Goal: Information Seeking & Learning: Learn about a topic

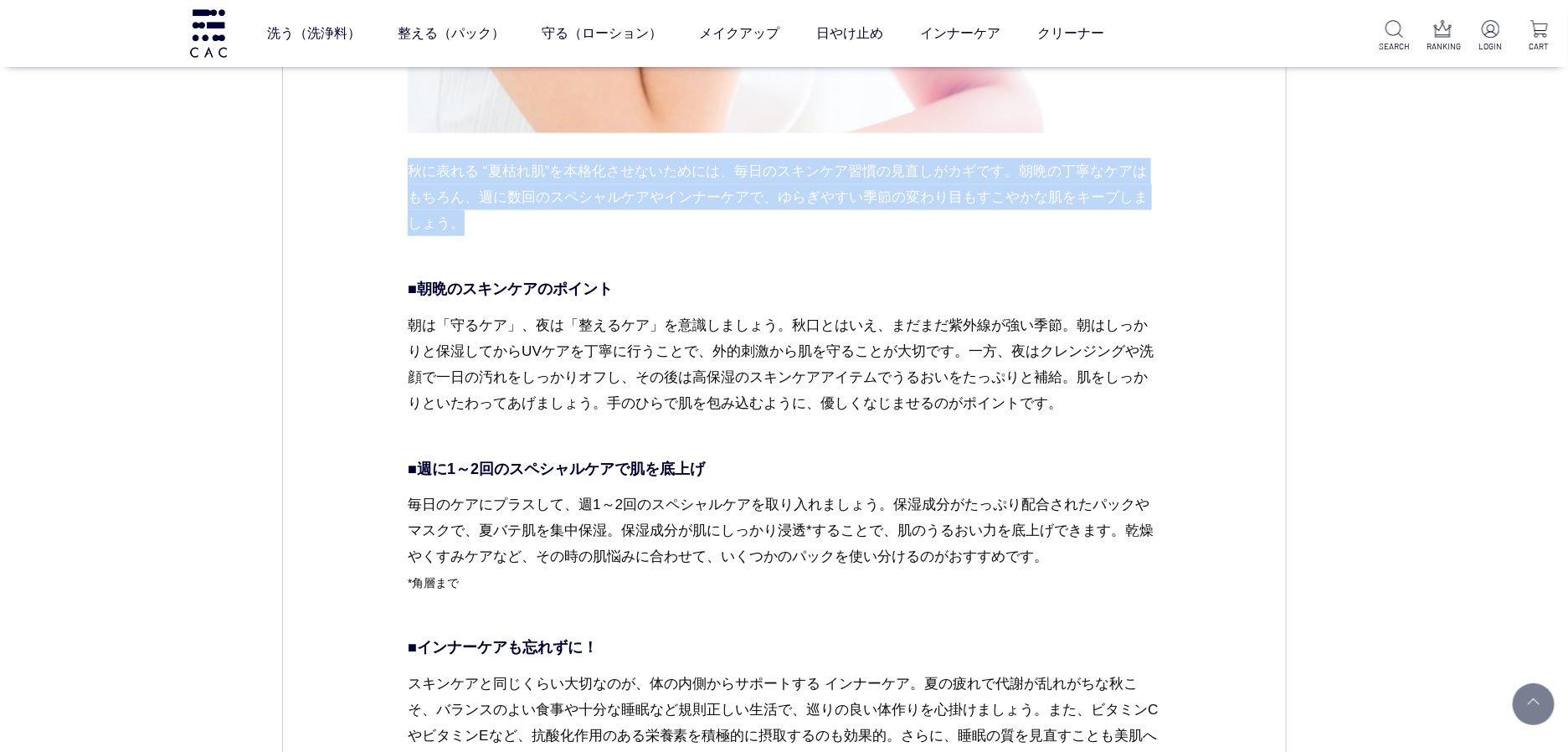
scroll to position [4102, 0]
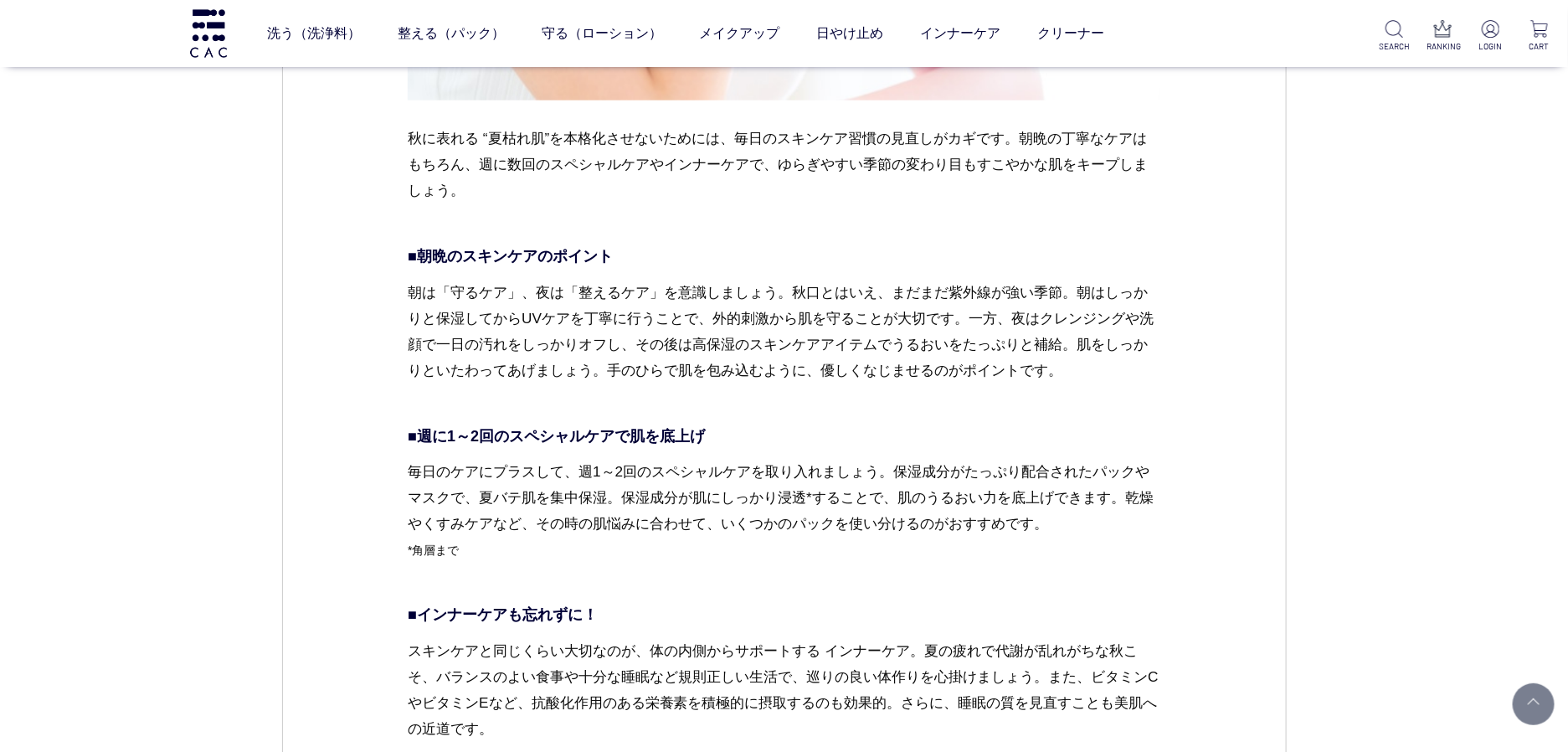
click at [623, 258] on p "■朝晩のスキンケアのポイント" at bounding box center [784, 257] width 752 height 22
drag, startPoint x: 623, startPoint y: 258, endPoint x: 422, endPoint y: 256, distance: 201.0
click at [422, 256] on p "■朝晩のスキンケアのポイント" at bounding box center [784, 257] width 752 height 22
drag, startPoint x: 409, startPoint y: 291, endPoint x: 700, endPoint y: 291, distance: 291.0
click at [700, 291] on p "朝は「守るケア」、夜は「整えるケア」を意識しましょう。秋口とはいえ、まだまだ紫外線が強い季節。朝はしっかりと保湿してからUVケアを丁寧に行うことで、外的刺激か…" at bounding box center [784, 345] width 752 height 131
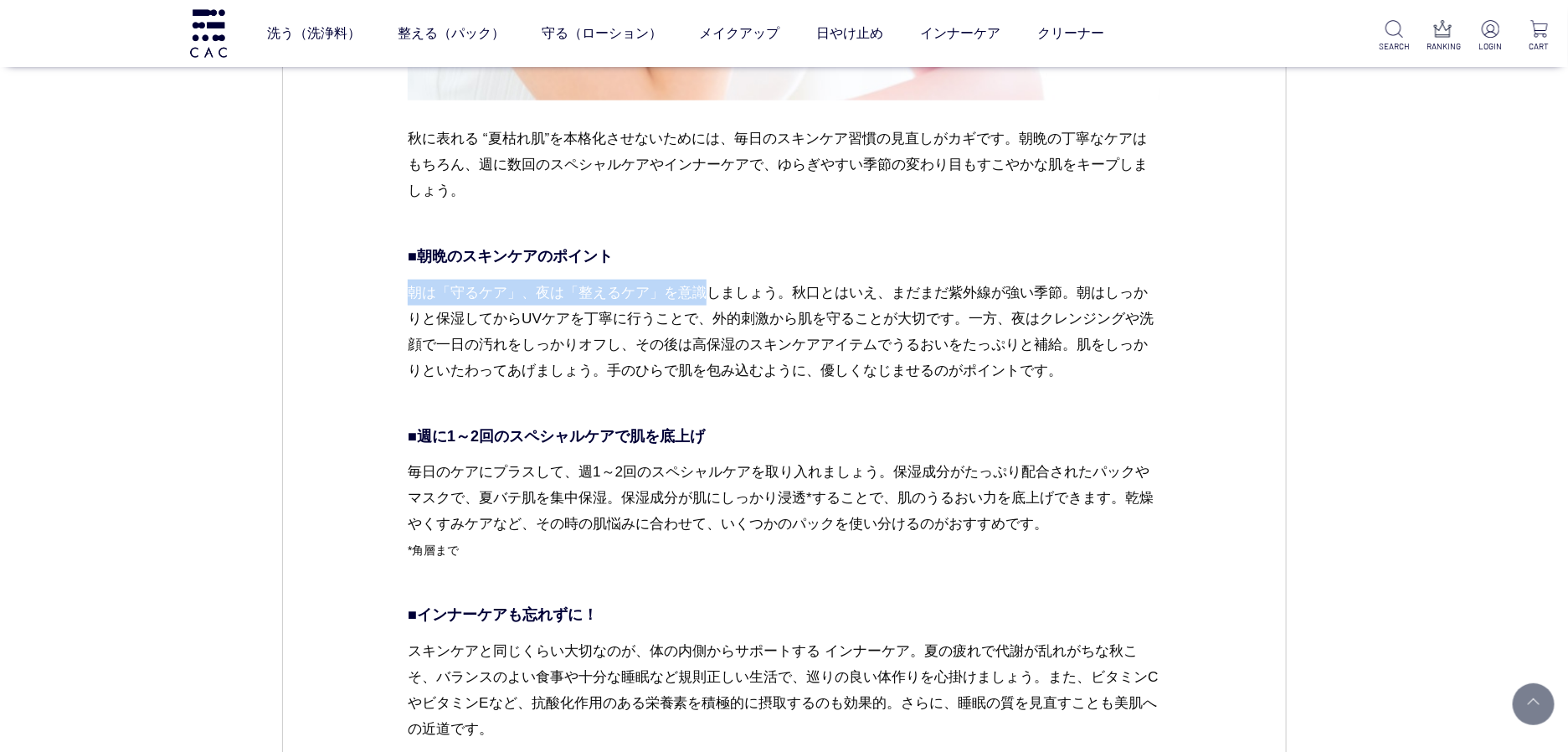
copy p "朝は「守るケア」、夜は「整えるケア」を意識"
click at [823, 350] on p "朝は「守るケア」、夜は「整えるケア」を意識しましょう。秋口とはいえ、まだまだ紫外線が強い季節。朝はしっかりと保湿してからUVケアを丁寧に行うことで、外的刺激か…" at bounding box center [784, 345] width 752 height 131
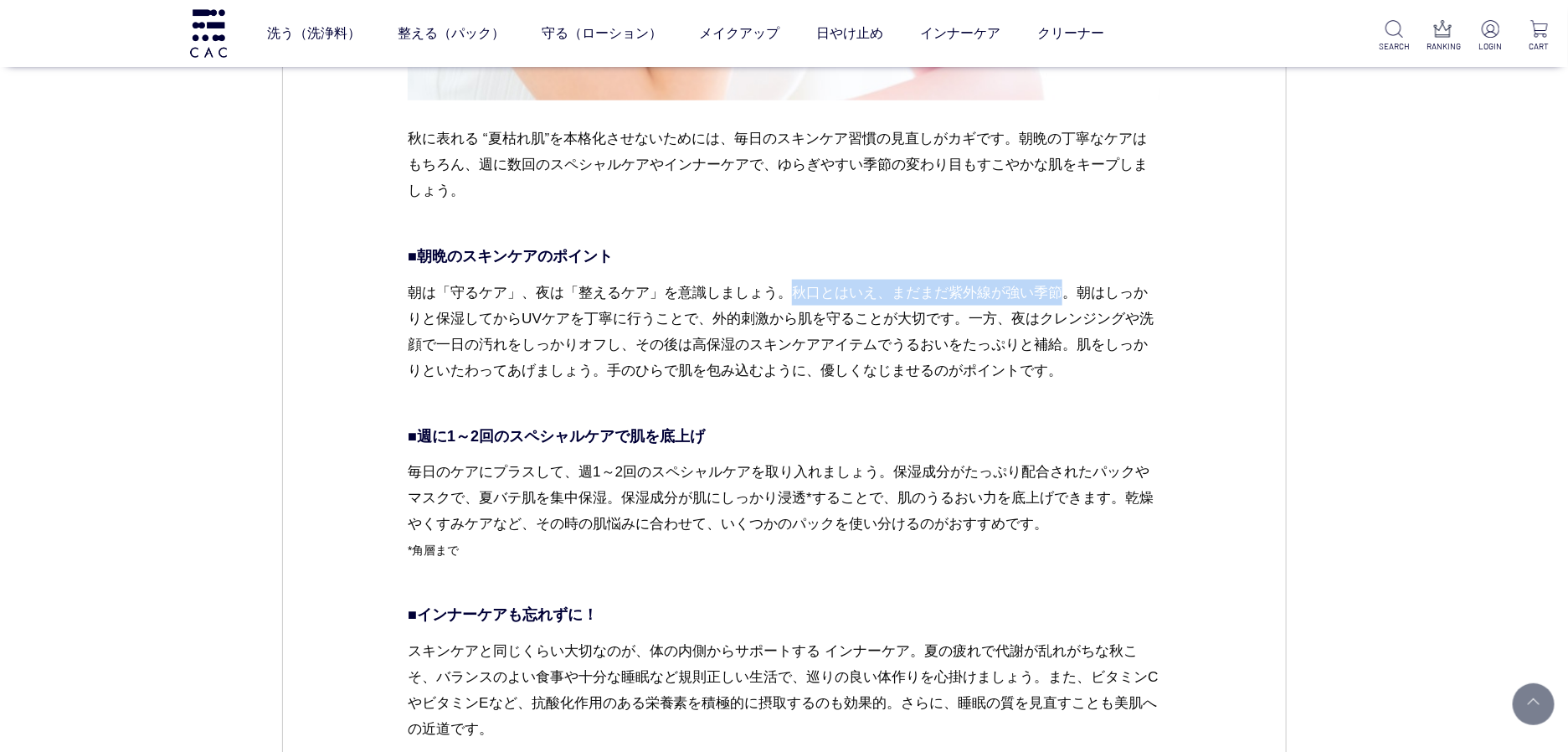
drag, startPoint x: 797, startPoint y: 294, endPoint x: 1067, endPoint y: 301, distance: 270.1
click at [1067, 301] on p "朝は「守るケア」、夜は「整えるケア」を意識しましょう。秋口とはいえ、まだまだ紫外線が強い季節。朝はしっかりと保湿してからUVケアを丁寧に行うことで、外的刺激か…" at bounding box center [784, 345] width 752 height 131
copy p "秋口とはいえ、まだまだ紫外線が強い季節"
drag, startPoint x: 710, startPoint y: 317, endPoint x: 897, endPoint y: 309, distance: 187.2
click at [898, 309] on p "朝は「守るケア」、夜は「整えるケア」を意識しましょう。秋口とはいえ、まだまだ紫外線が強い季節。朝はしっかりと保湿してからUVケアを丁寧に行うことで、外的刺激か…" at bounding box center [784, 345] width 752 height 131
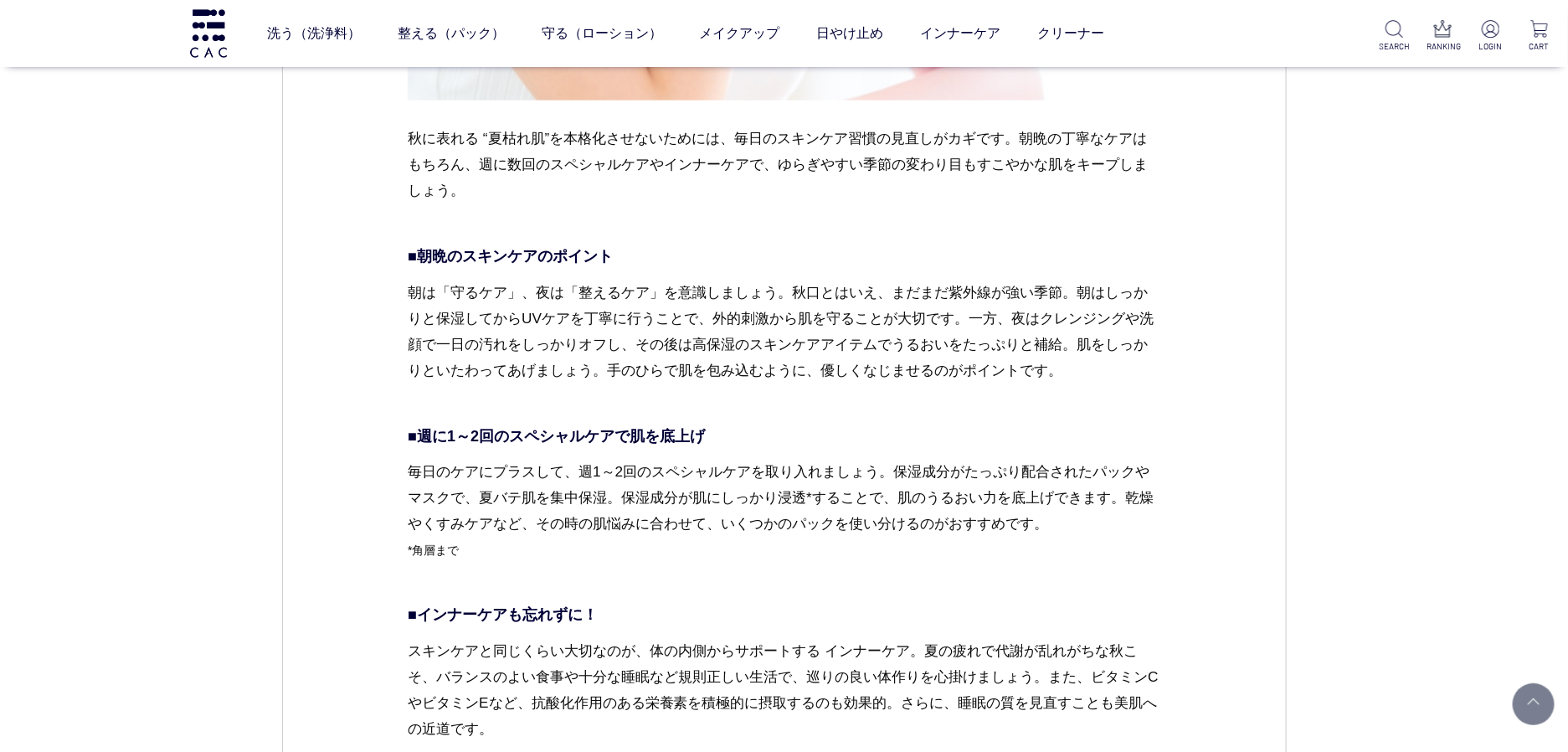
click at [896, 360] on p "朝は「守るケア」、夜は「整えるケア」を意識しましょう。秋口とはいえ、まだまだ紫外線が強い季節。朝はしっかりと保湿してからUVケアを丁寧に行うことで、外的刺激か…" at bounding box center [784, 345] width 752 height 131
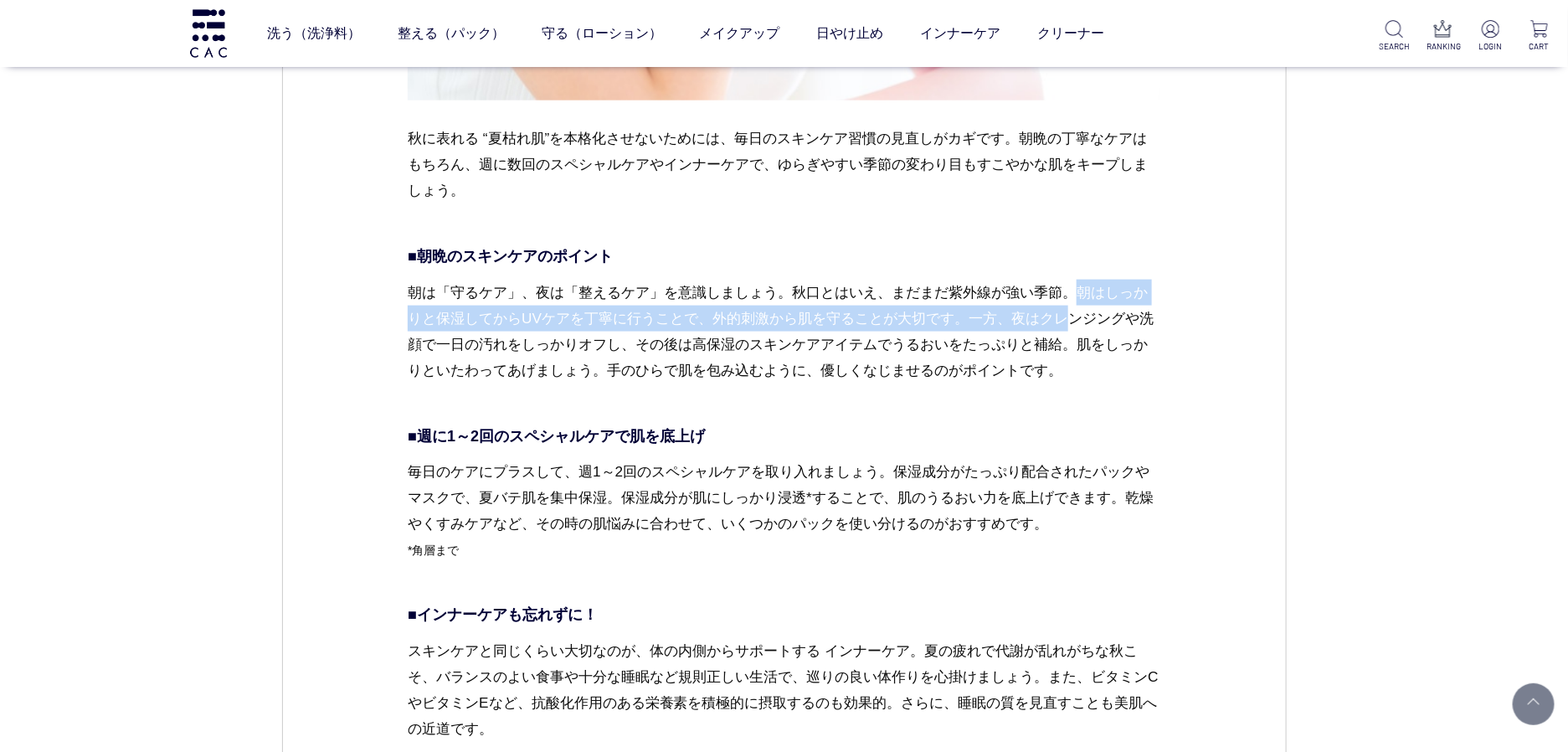
drag, startPoint x: 1076, startPoint y: 288, endPoint x: 1075, endPoint y: 311, distance: 23.0
click at [1075, 311] on p "朝は「守るケア」、夜は「整えるケア」を意識しましょう。秋口とはいえ、まだまだ紫外線が強い季節。朝はしっかりと保湿してからUVケアを丁寧に行うことで、外的刺激か…" at bounding box center [784, 345] width 752 height 131
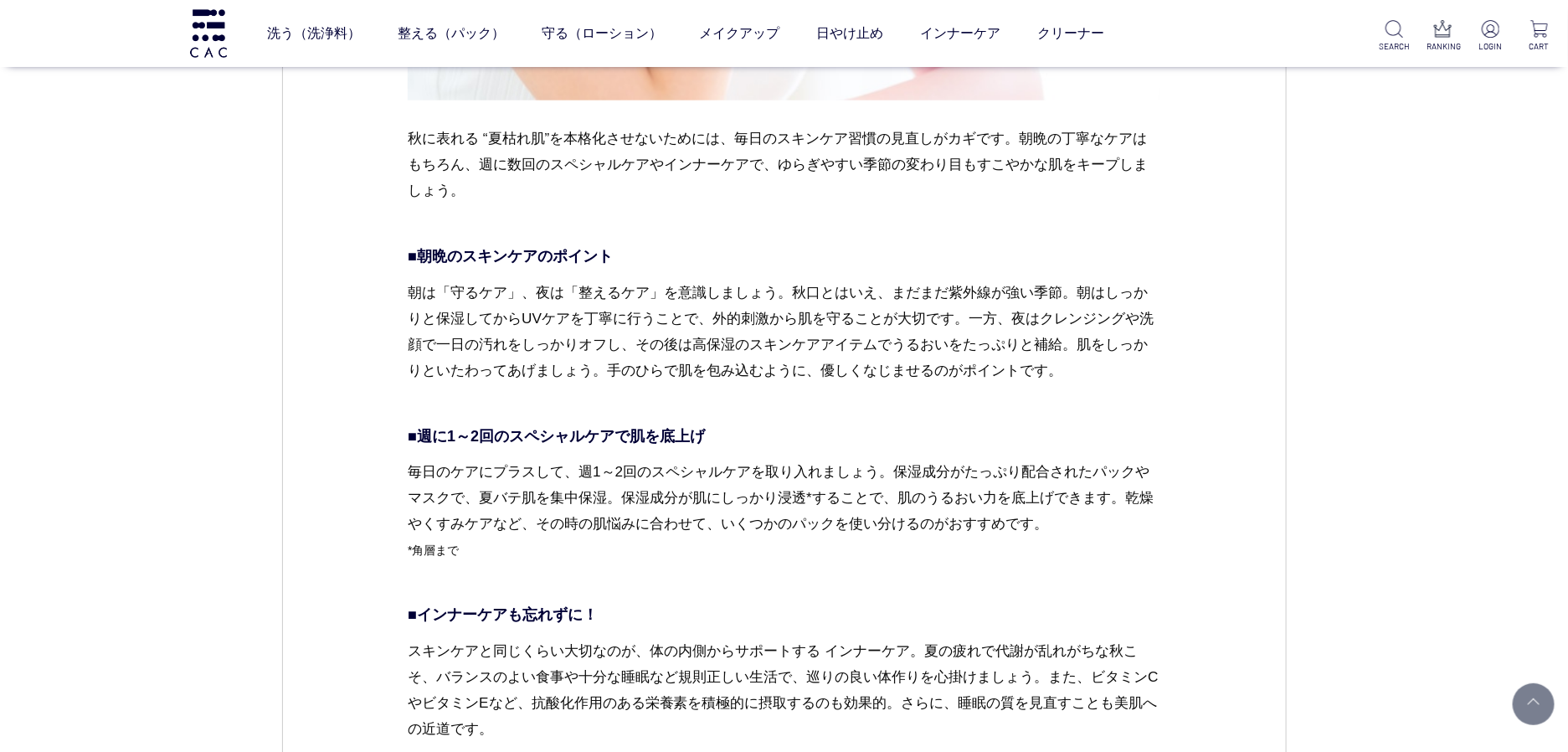
click at [1071, 311] on p "朝は「守るケア」、夜は「整えるケア」を意識しましょう。秋口とはいえ、まだまだ紫外線が強い季節。朝はしっかりと保湿してからUVケアを丁寧に行うことで、外的刺激か…" at bounding box center [784, 345] width 752 height 131
drag, startPoint x: 1086, startPoint y: 291, endPoint x: 571, endPoint y: 316, distance: 515.6
click at [571, 316] on p "朝は「守るケア」、夜は「整えるケア」を意識しましょう。秋口とはいえ、まだまだ紫外線が強い季節。朝はしっかりと保湿してからUVケアを丁寧に行うことで、外的刺激か…" at bounding box center [784, 345] width 752 height 131
copy p "はしっかりと保湿してからUVケア"
drag, startPoint x: 1014, startPoint y: 319, endPoint x: 620, endPoint y: 345, distance: 394.9
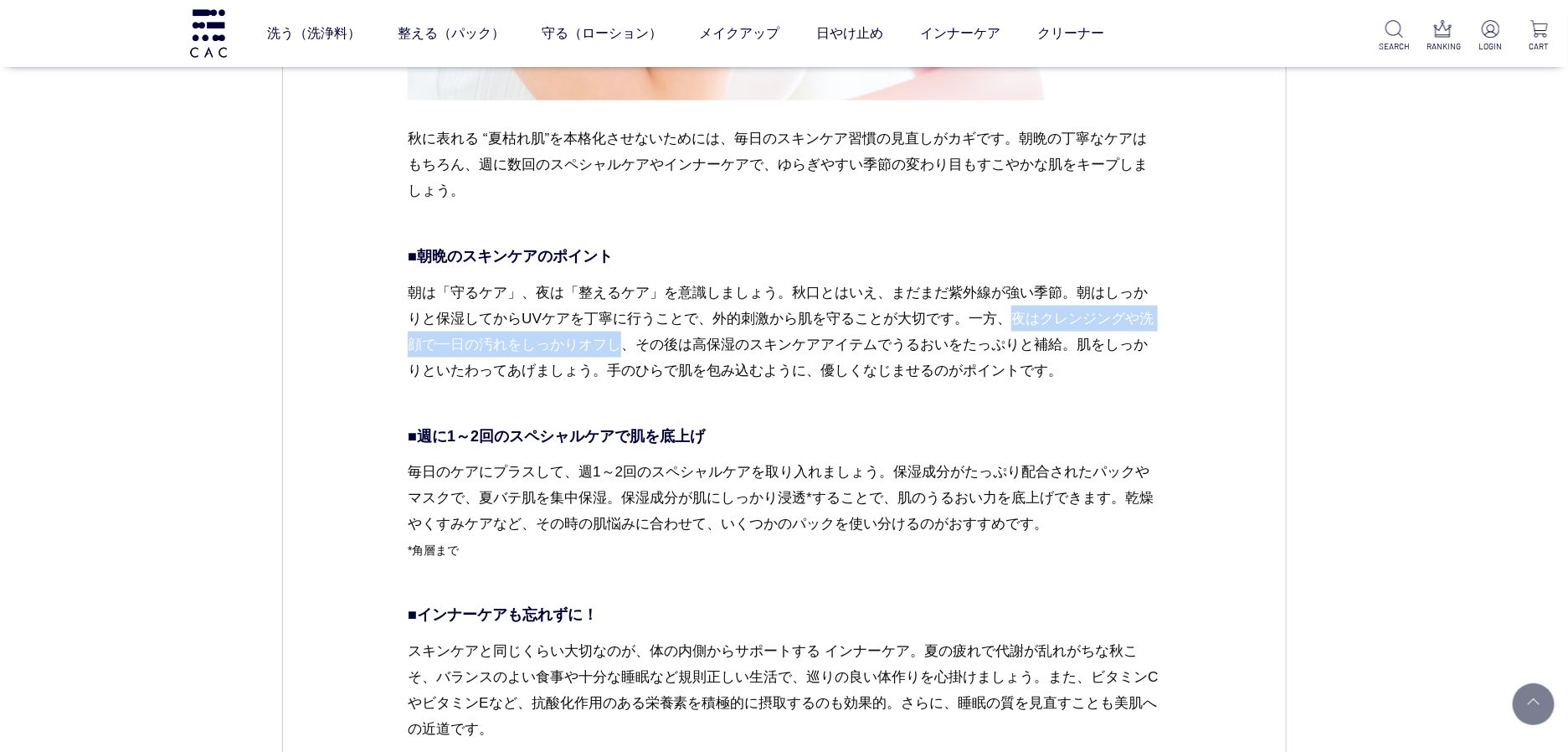
click at [620, 345] on p "朝は「守るケア」、夜は「整えるケア」を意識しましょう。秋口とはいえ、まだまだ紫外線が強い季節。朝はしっかりと保湿してからUVケアを丁寧に行うことで、外的刺激か…" at bounding box center [784, 345] width 752 height 131
copy p "夜はクレンジングや洗顔で一日の汚れをしっかりオフし"
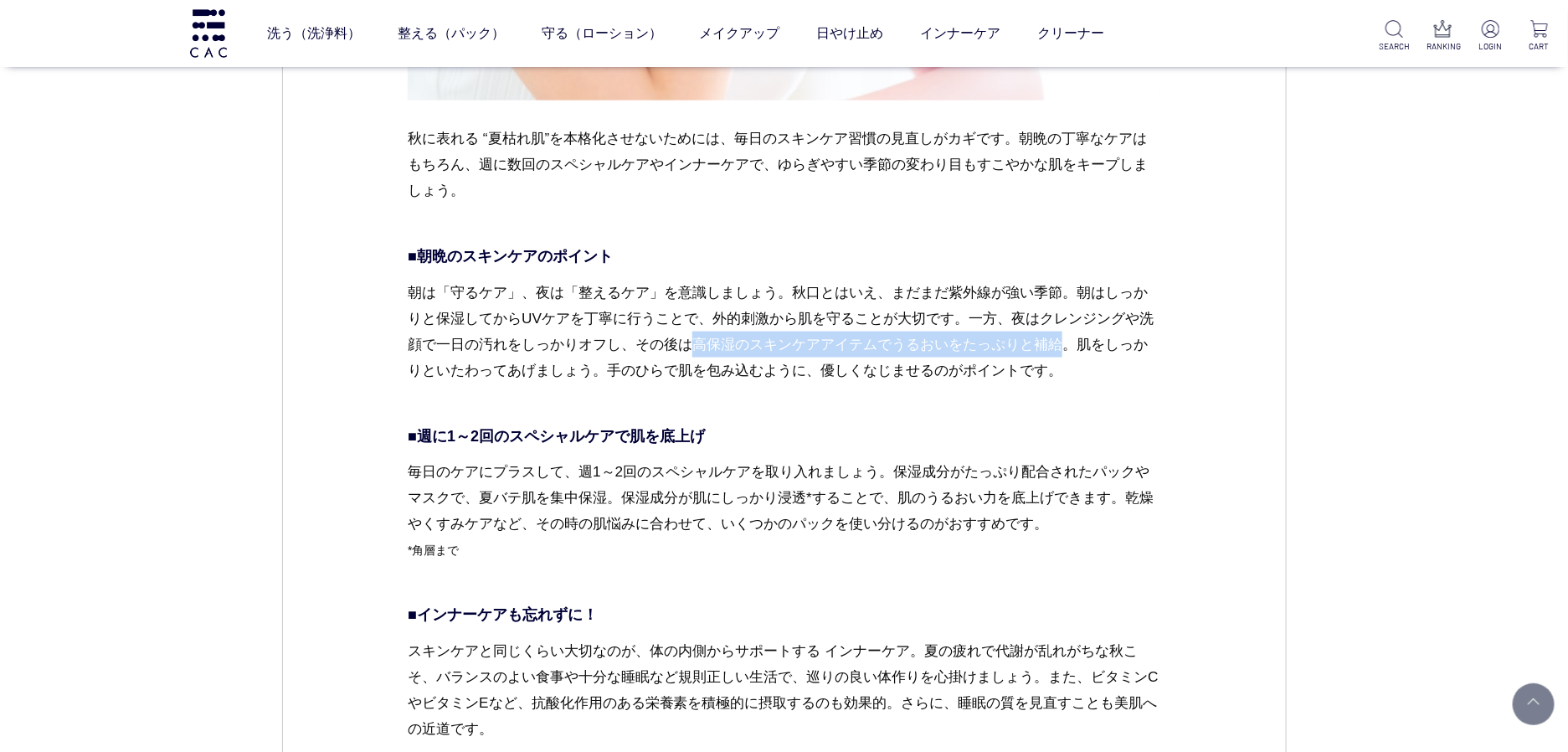
drag, startPoint x: 700, startPoint y: 344, endPoint x: 1068, endPoint y: 336, distance: 368.1
click at [1068, 336] on p "朝は「守るケア」、夜は「整えるケア」を意識しましょう。秋口とはいえ、まだまだ紫外線が強い季節。朝はしっかりと保湿してからUVケアを丁寧に行うことで、外的刺激か…" at bounding box center [784, 345] width 752 height 131
copy p "高保湿のスキンケアアイテムでうるおいをたっぷりと補給"
click at [485, 330] on p "朝は「守るケア」、夜は「整えるケア」を意識しましょう。秋口とはいえ、まだまだ紫外線が強い季節。朝はしっかりと保湿してからUVケアを丁寧に行うことで、外的刺激か…" at bounding box center [784, 345] width 752 height 131
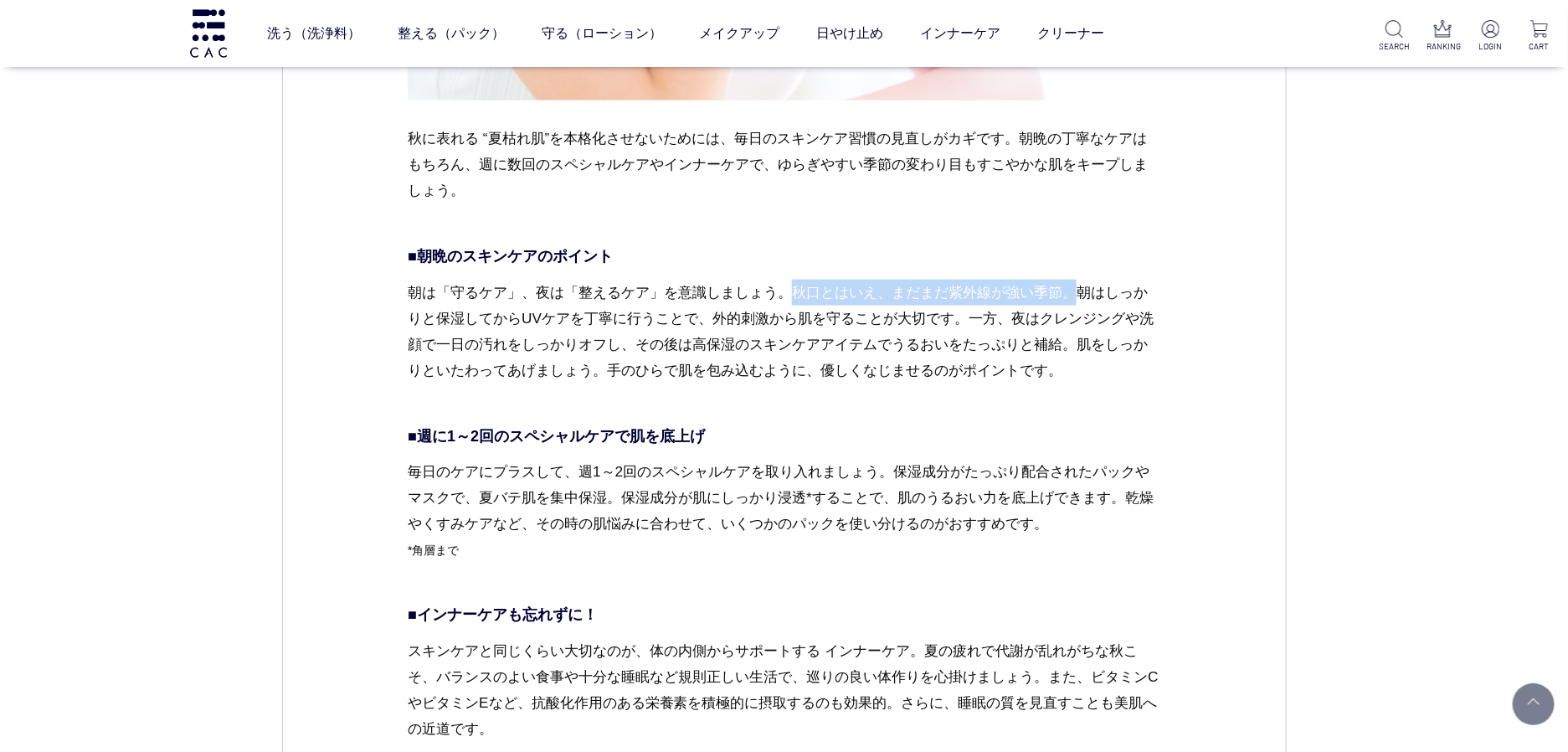
drag, startPoint x: 790, startPoint y: 291, endPoint x: 1072, endPoint y: 300, distance: 282.1
click at [1072, 300] on p "朝は「守るケア」、夜は「整えるケア」を意識しましょう。秋口とはいえ、まだまだ紫外線が強い季節。朝はしっかりと保湿してからUVケアを丁寧に行うことで、外的刺激か…" at bounding box center [784, 345] width 752 height 131
copy p "秋口とはいえ、まだまだ紫外線が強い季節。"
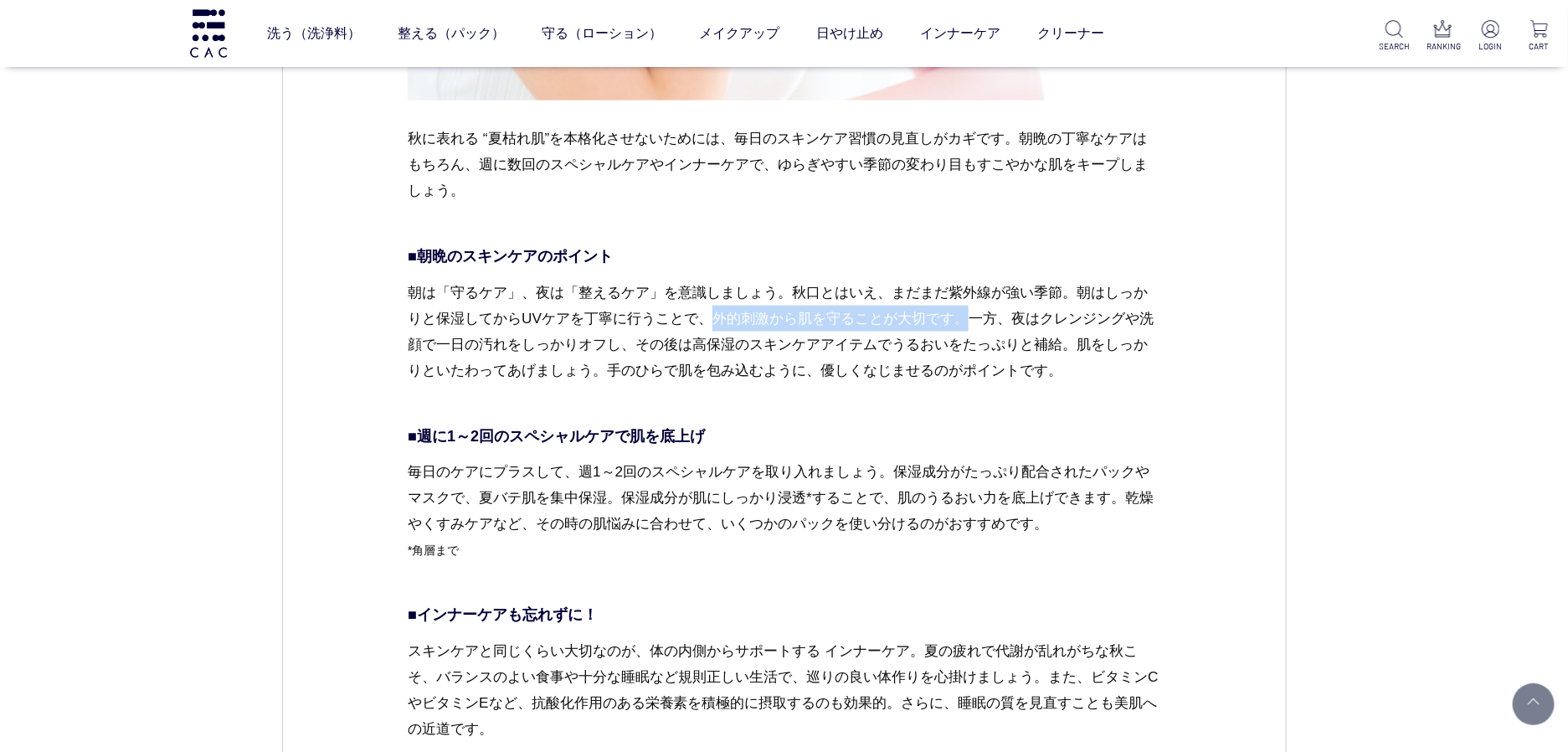
drag, startPoint x: 715, startPoint y: 315, endPoint x: 963, endPoint y: 322, distance: 248.1
click at [963, 322] on p "朝は「守るケア」、夜は「整えるケア」を意識しましょう。秋口とはいえ、まだまだ紫外線が強い季節。朝はしっかりと保湿してからUVケアを丁寧に行うことで、外的刺激か…" at bounding box center [784, 345] width 752 height 131
copy p "外的刺激から肌を守ることが大切です"
click at [1084, 340] on p "朝は「守るケア」、夜は「整えるケア」を意識しましょう。秋口とはいえ、まだまだ紫外線が強い季節。朝はしっかりと保湿してからUVケアを丁寧に行うことで、外的刺激か…" at bounding box center [784, 345] width 752 height 131
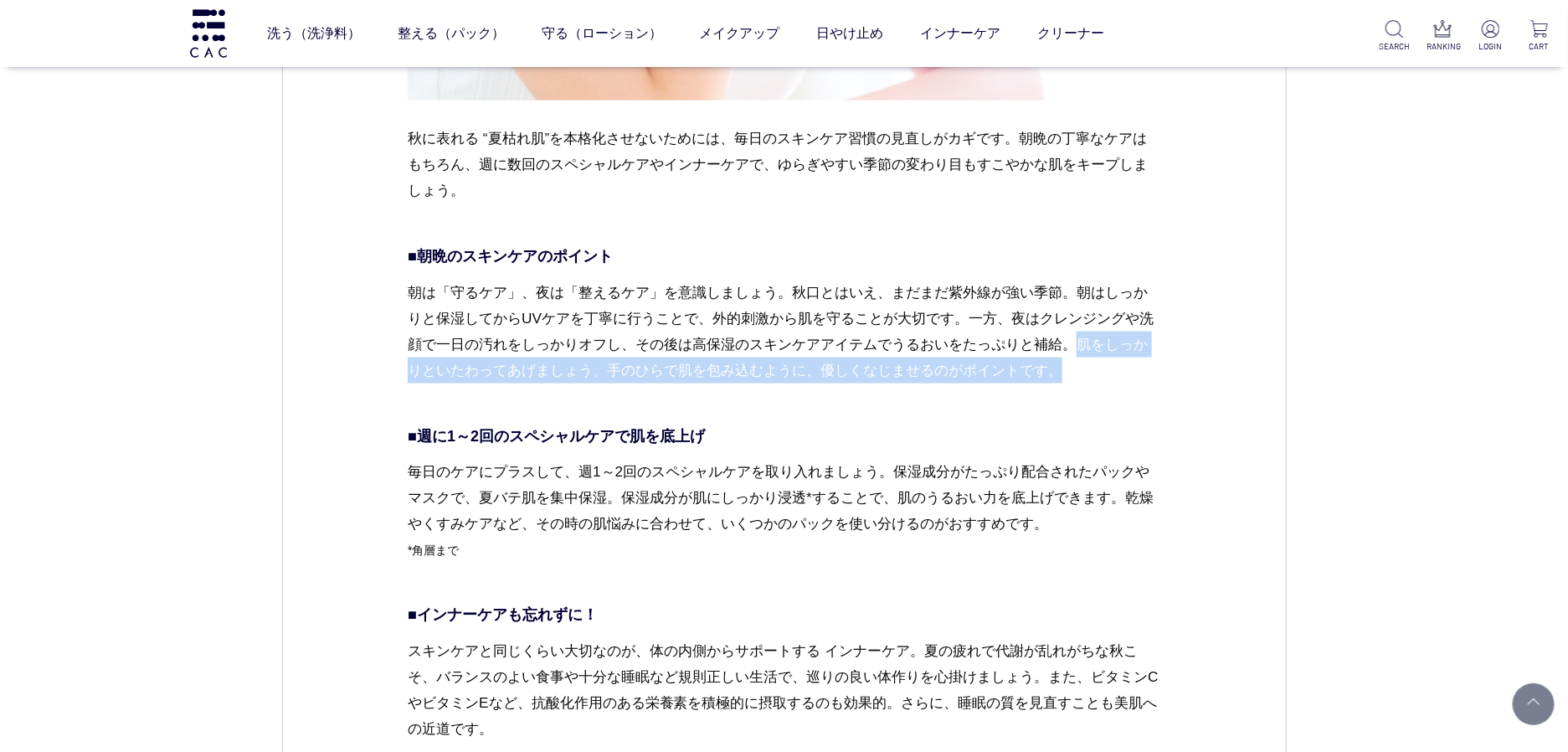
drag, startPoint x: 1082, startPoint y: 349, endPoint x: 1082, endPoint y: 375, distance: 26.0
click at [1082, 375] on p "朝は「守るケア」、夜は「整えるケア」を意識しましょう。秋口とはいえ、まだまだ紫外線が強い季節。朝はしっかりと保湿してからUVケアを丁寧に行うことで、外的刺激か…" at bounding box center [784, 345] width 752 height 131
copy p "肌をしっかりといたわってあげましょう。手のひらで肌を包み込むように、優しくなじませるのがポイントです。"
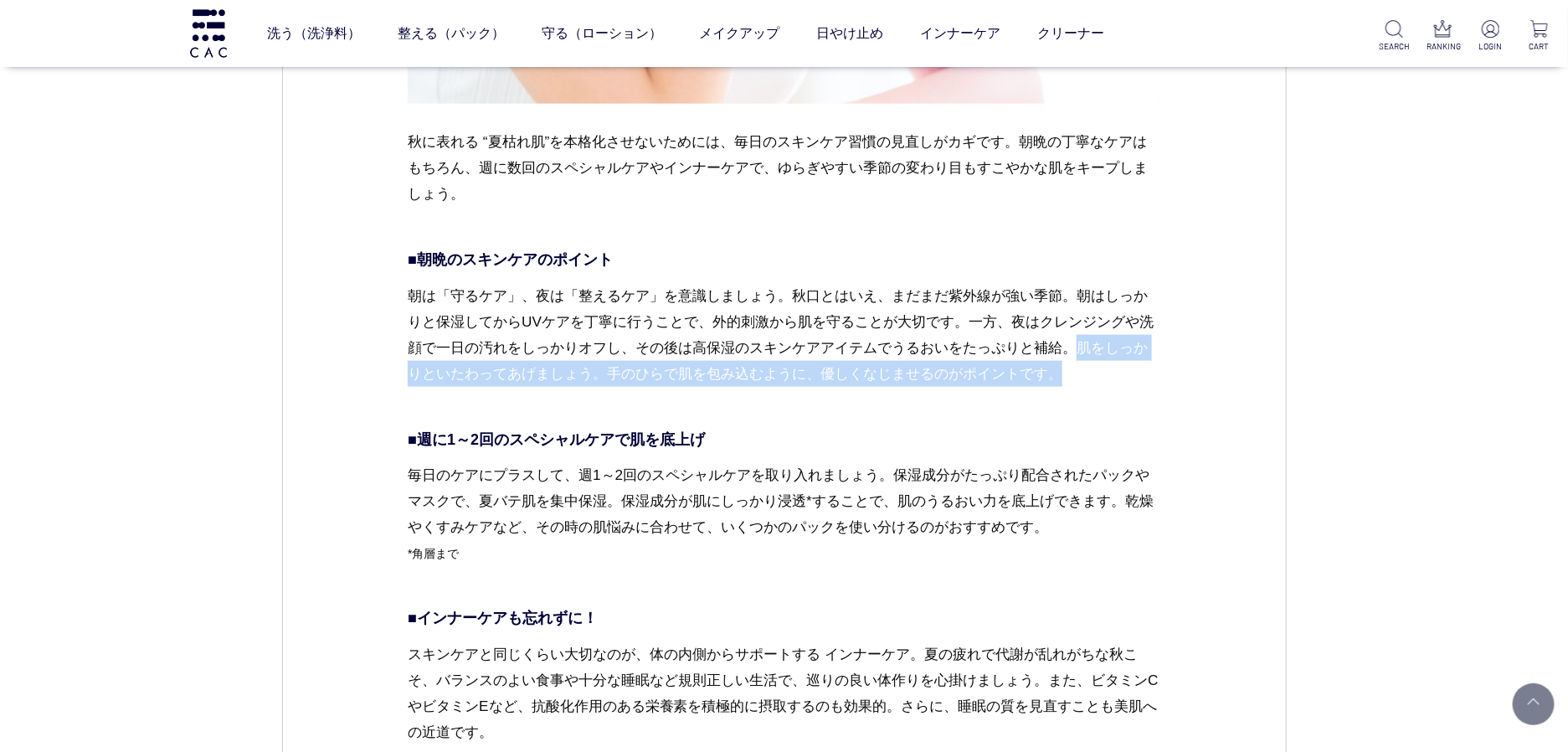
scroll to position [4362, 0]
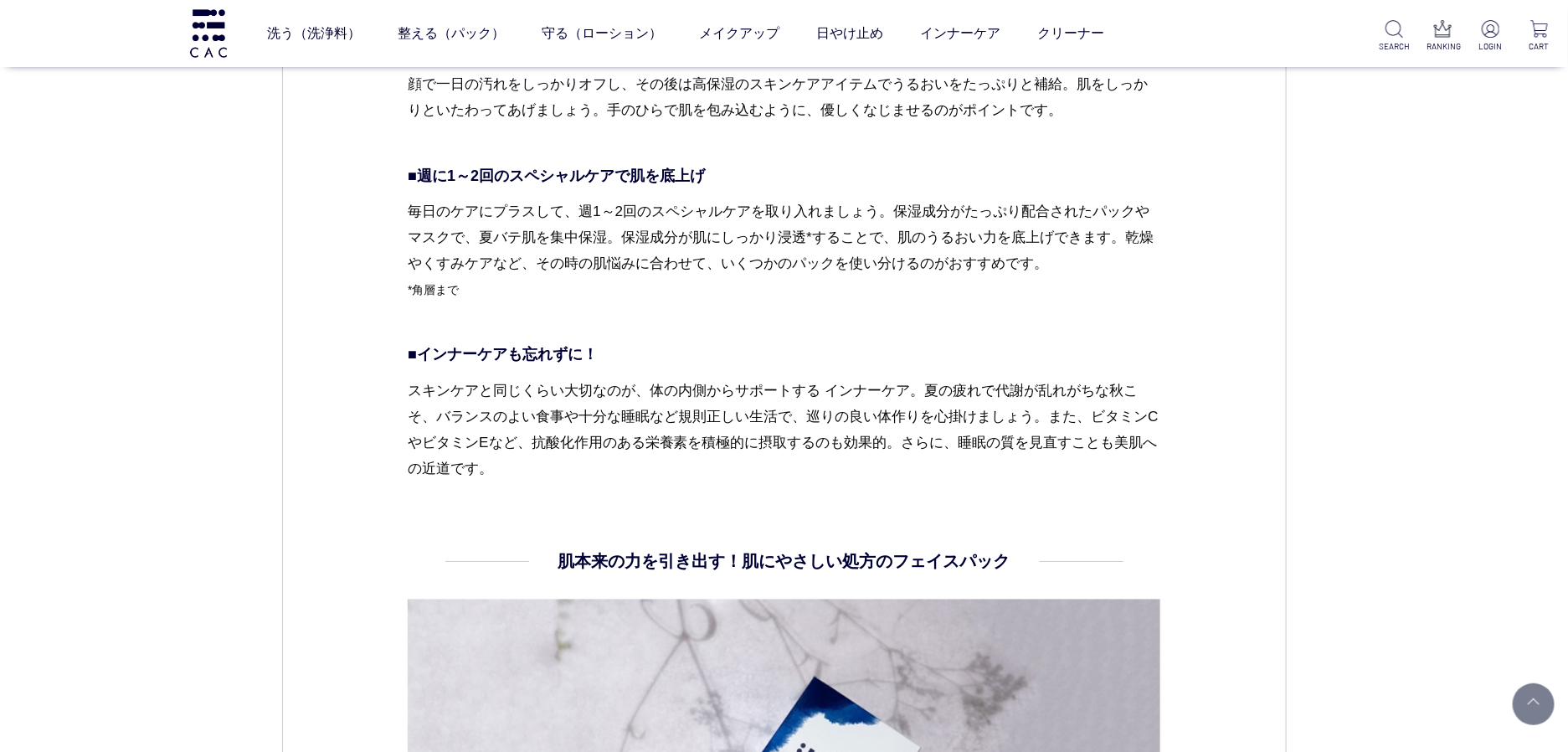
click at [460, 170] on p "■週に1～2回のスペシャルケアで肌を底上げ" at bounding box center [784, 176] width 752 height 22
click at [438, 181] on p "■週に1～2回のスペシャルケアで肌を底上げ" at bounding box center [784, 176] width 752 height 22
drag, startPoint x: 423, startPoint y: 179, endPoint x: 727, endPoint y: 172, distance: 304.1
click at [727, 172] on p "■週に1～2回のスペシャルケアで肌を底上げ" at bounding box center [784, 176] width 752 height 22
copy p "週に1～2回のスペシャルケアで肌を底上げ"
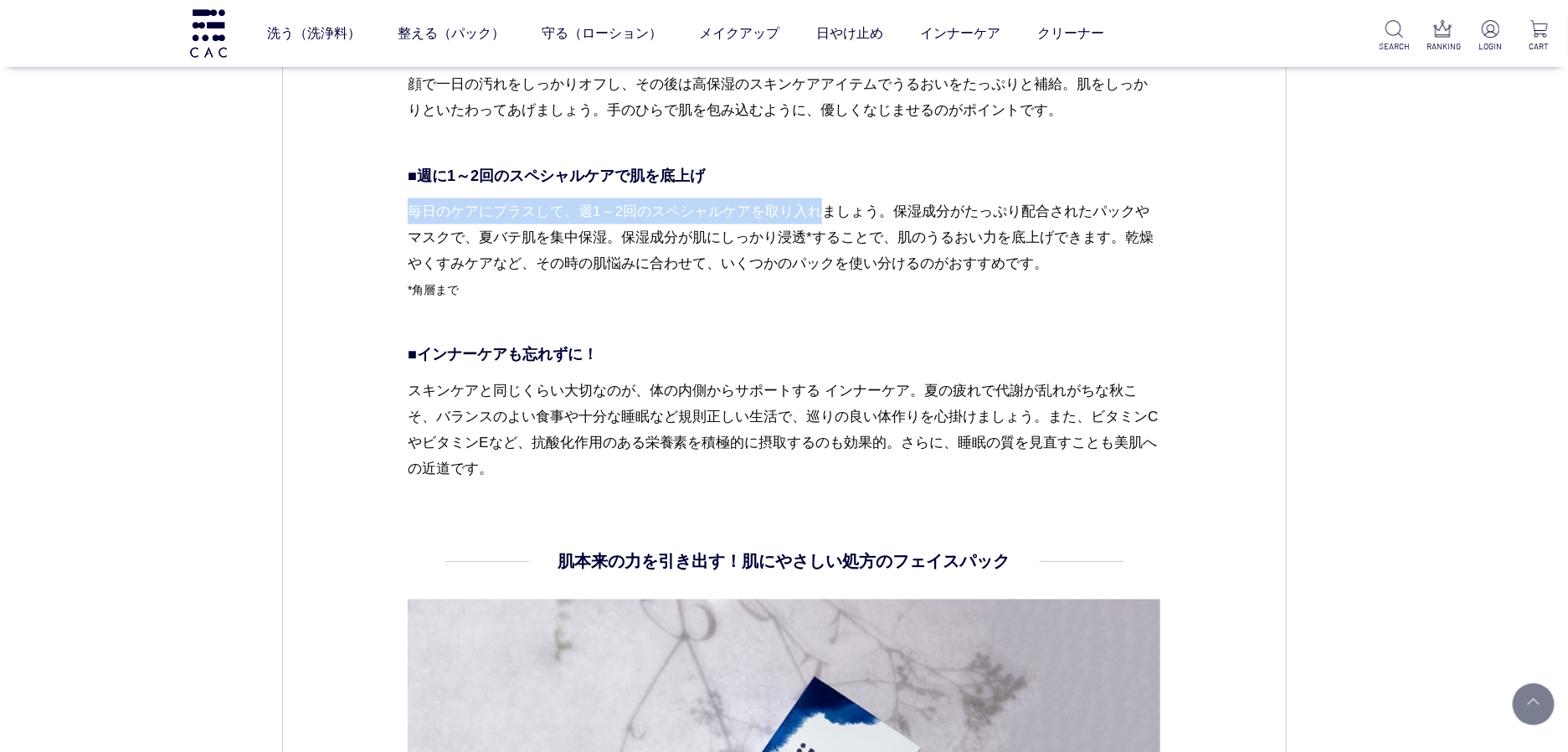
drag, startPoint x: 409, startPoint y: 211, endPoint x: 831, endPoint y: 217, distance: 422.0
click at [831, 217] on p "毎日のケアにプラスして、週1～2回のスペシャルケアを取り入れましょう。保湿成分がたっぷり配合されたパックやマスクで、夏バテ肌を集中保湿。保湿成分が肌にしっかり…" at bounding box center [784, 264] width 752 height 131
copy p "毎日のケアにプラスして、週1～2回のスペシャルケアを取り入れ"
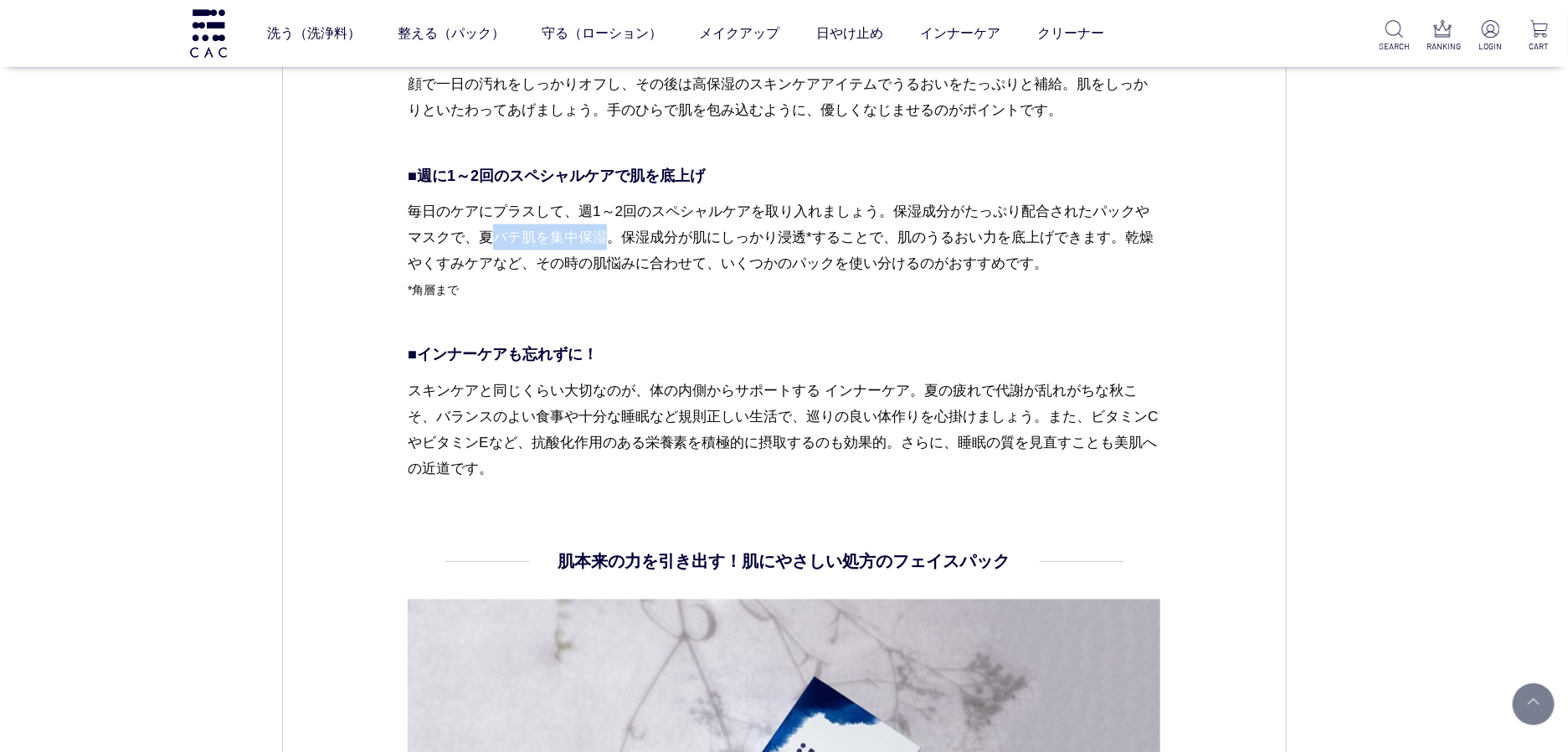
drag, startPoint x: 488, startPoint y: 238, endPoint x: 607, endPoint y: 230, distance: 119.3
click at [607, 230] on p "毎日のケアにプラスして、週1～2回のスペシャルケアを取り入れましょう。保湿成分がたっぷり配合されたパックやマスクで、夏バテ肌を集中保湿。保湿成分が肌にしっかり…" at bounding box center [784, 264] width 752 height 131
drag, startPoint x: 482, startPoint y: 241, endPoint x: 606, endPoint y: 238, distance: 124.0
click at [606, 238] on p "毎日のケアにプラスして、週1～2回のスペシャルケアを取り入れましょう。保湿成分がたっぷり配合されたパックやマスクで、夏バテ肌を集中保湿。保湿成分が肌にしっかり…" at bounding box center [784, 264] width 752 height 131
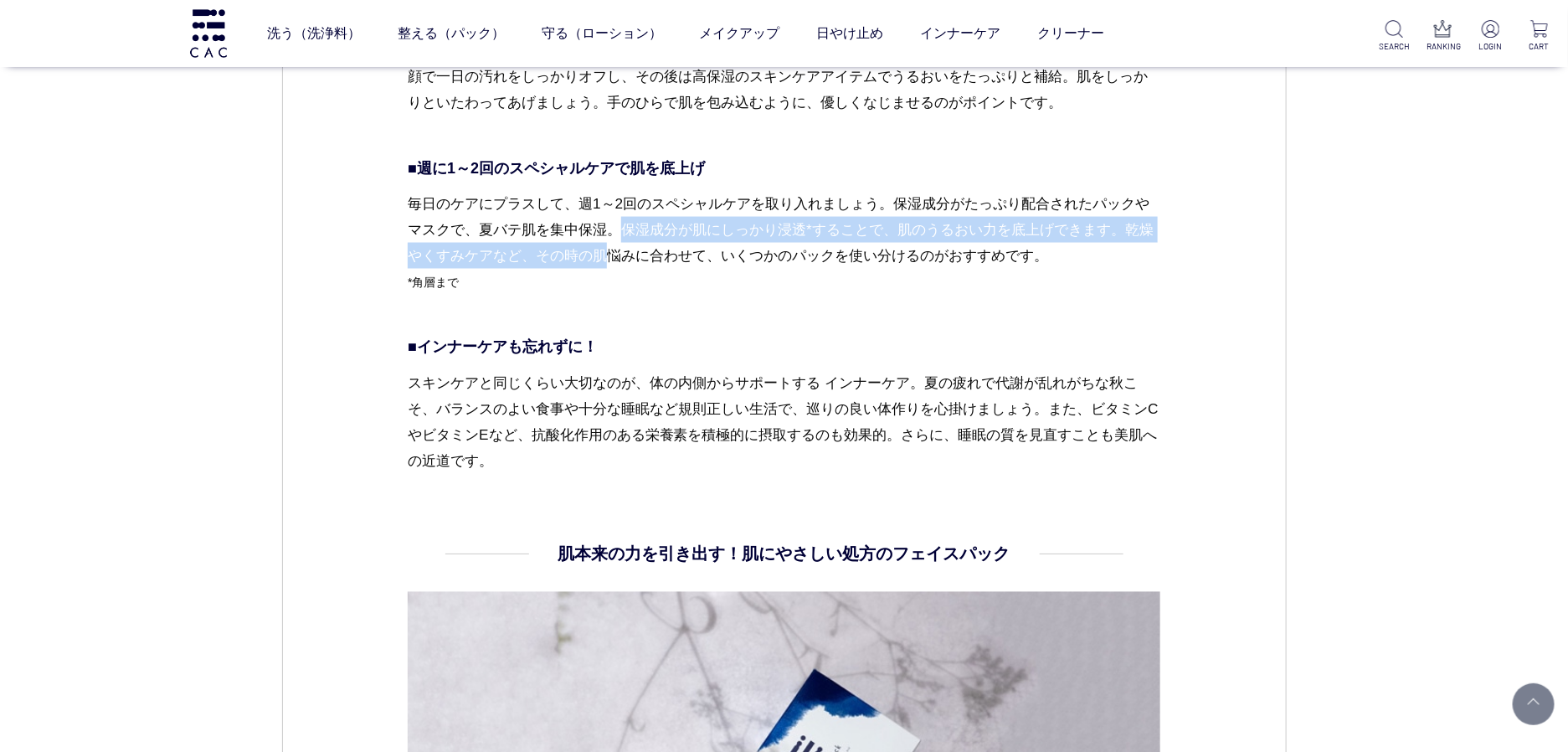
drag, startPoint x: 625, startPoint y: 230, endPoint x: 626, endPoint y: 252, distance: 22.0
click at [626, 252] on p "毎日のケアにプラスして、週1～2回のスペシャルケアを取り入れましょう。保湿成分がたっぷり配合されたパックやマスクで、夏バテ肌を集中保湿。保湿成分が肌にしっかり…" at bounding box center [784, 256] width 752 height 131
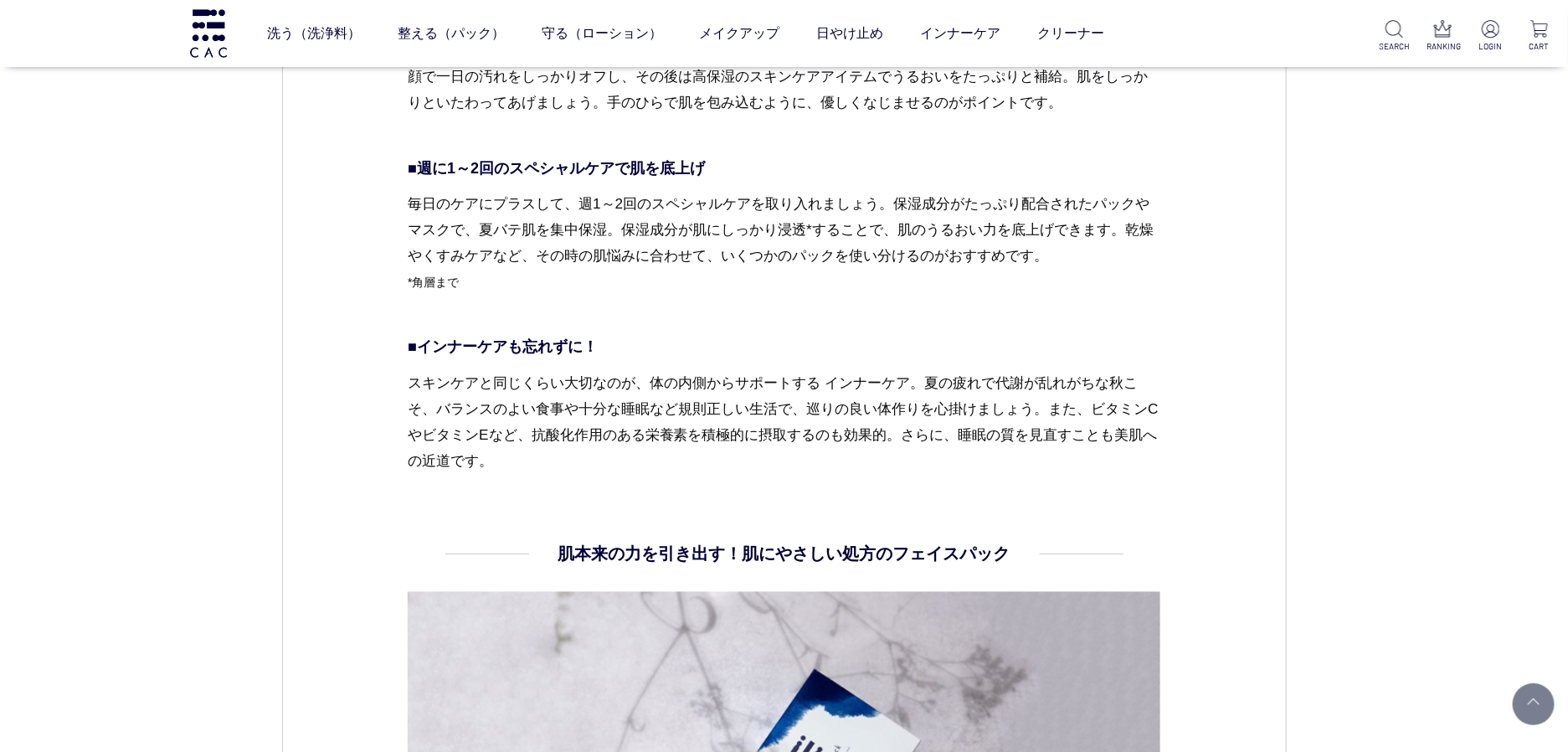
click at [780, 245] on p "毎日のケアにプラスして、週1～2回のスペシャルケアを取り入れましょう。保湿成分がたっぷり配合されたパックやマスクで、夏バテ肌を集中保湿。保湿成分が肌にしっかり…" at bounding box center [784, 256] width 752 height 131
drag, startPoint x: 901, startPoint y: 207, endPoint x: 456, endPoint y: 233, distance: 445.8
click at [456, 233] on p "毎日のケアにプラスして、週1～2回のスペシャルケアを取り入れましょう。保湿成分がたっぷり配合されたパックやマスクで、夏バテ肌を集中保湿。保湿成分が肌にしっかり…" at bounding box center [784, 256] width 752 height 131
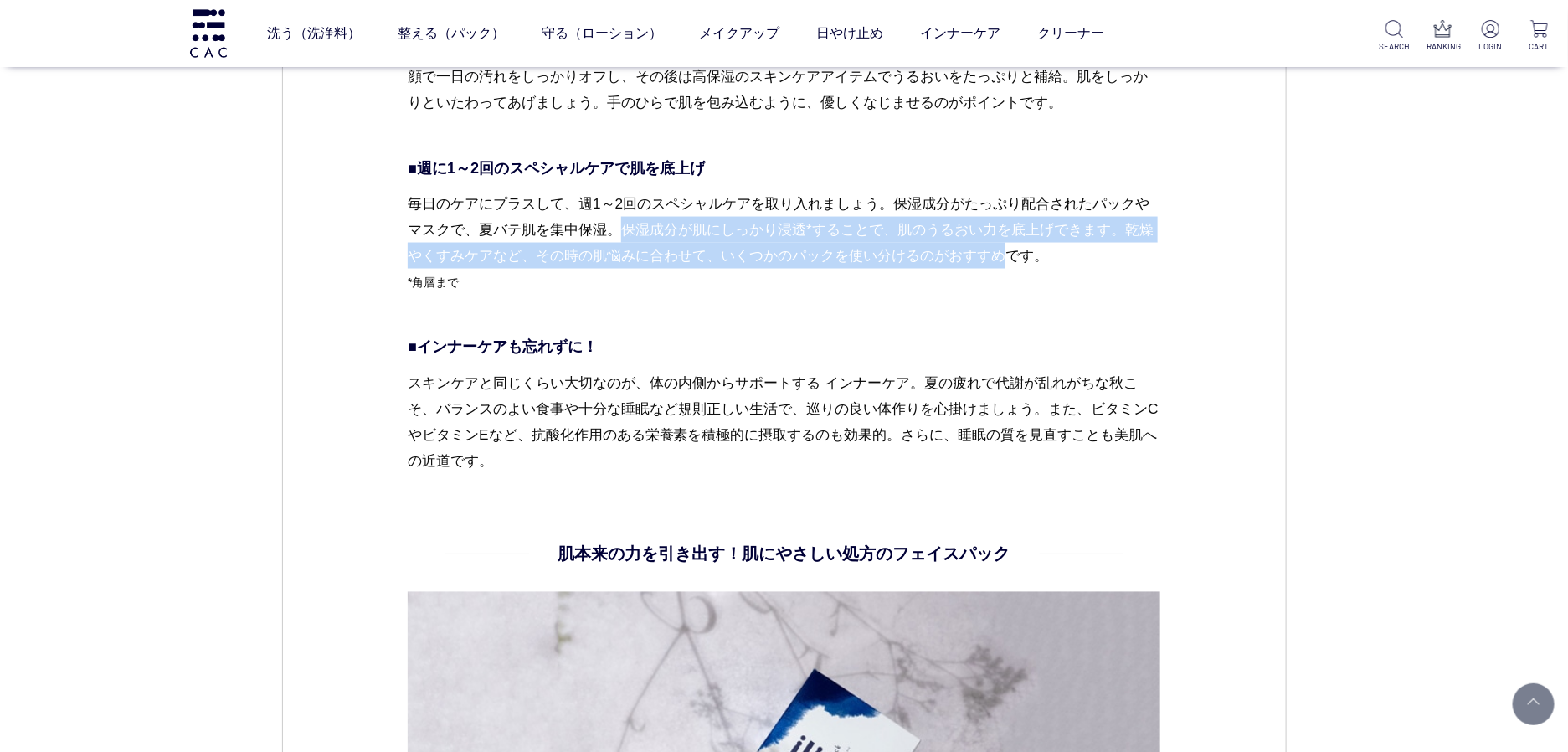
drag, startPoint x: 627, startPoint y: 235, endPoint x: 1017, endPoint y: 262, distance: 390.9
click at [1018, 263] on p "毎日のケアにプラスして、週1～2回のスペシャルケアを取り入れましょう。保湿成分がたっぷり配合されたパックやマスクで、夏バテ肌を集中保湿。保湿成分が肌にしっかり…" at bounding box center [784, 256] width 752 height 131
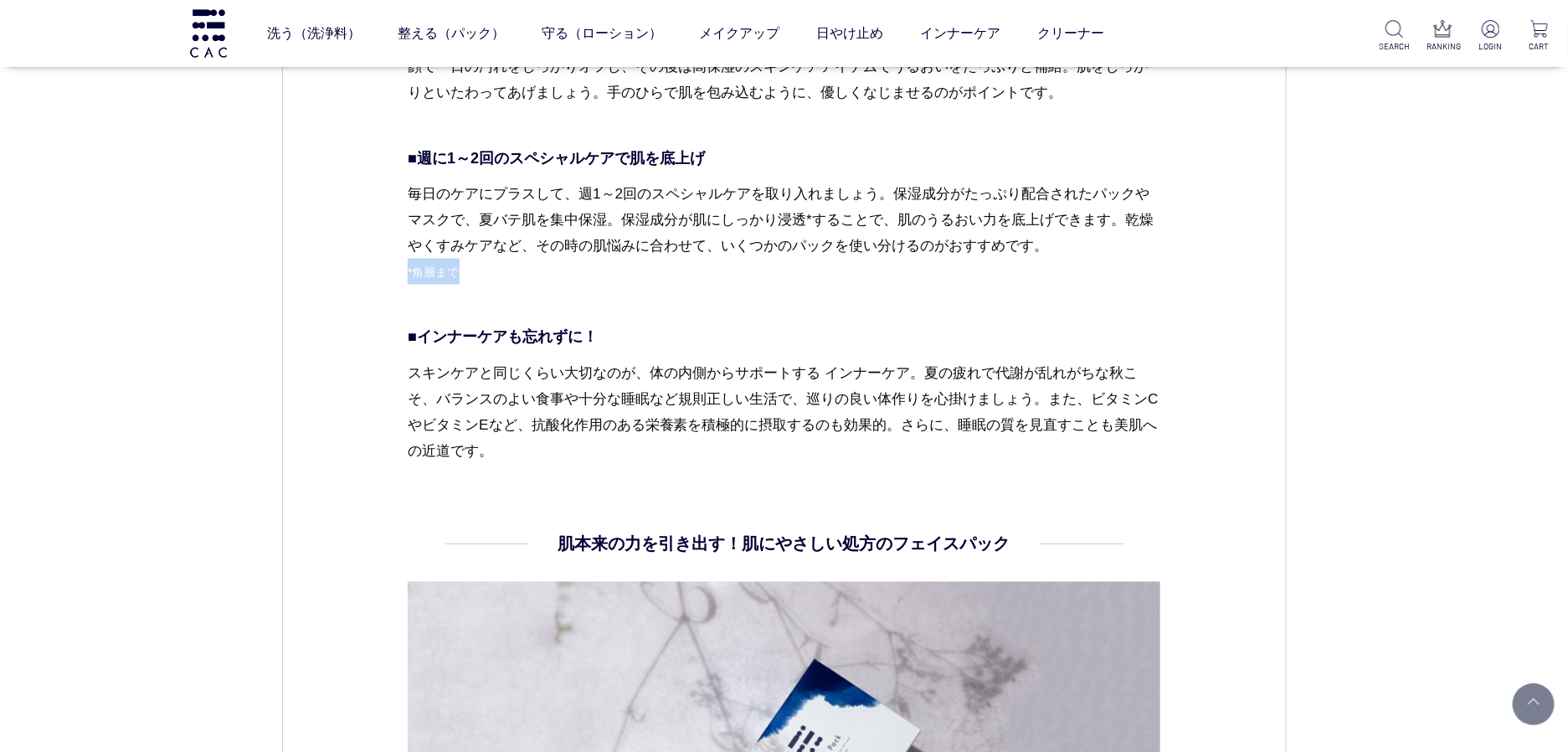
drag, startPoint x: 464, startPoint y: 273, endPoint x: 401, endPoint y: 274, distance: 63.0
click at [592, 338] on p "■インナーケアも忘れずに！" at bounding box center [784, 338] width 752 height 22
drag, startPoint x: 611, startPoint y: 339, endPoint x: 428, endPoint y: 342, distance: 183.0
click at [428, 342] on p "■インナーケアも忘れずに！" at bounding box center [784, 338] width 752 height 22
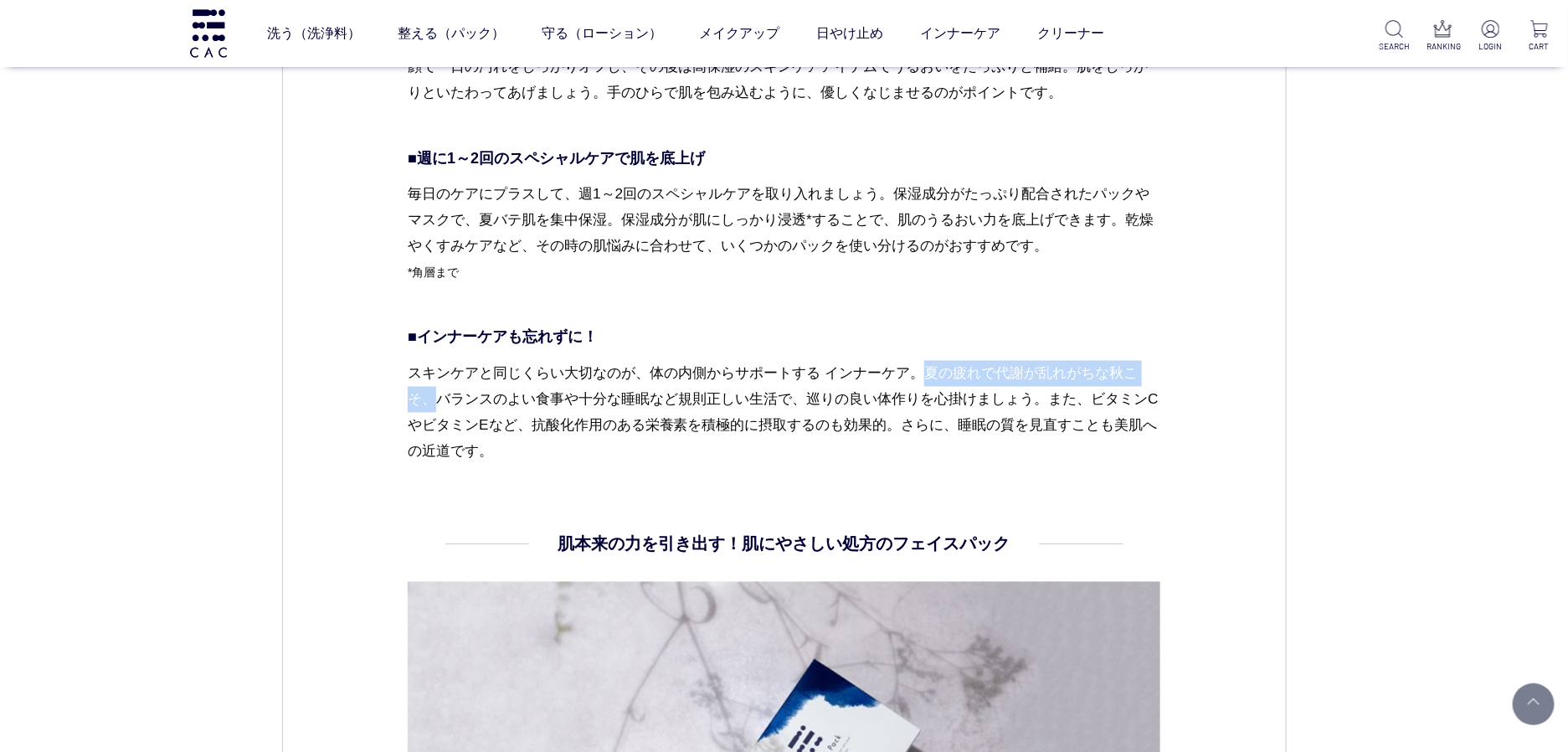
drag, startPoint x: 930, startPoint y: 374, endPoint x: 434, endPoint y: 406, distance: 497.0
click at [434, 406] on p "スキンケアと同じくらい大切なのが、体の内側からサポートする インナーケア。夏の疲れで代謝が乱れがちな秋こそ、バランスのよい食事や十分な睡眠など規則正しい生活で…" at bounding box center [784, 413] width 752 height 104
click at [460, 372] on p "スキンケアと同じくらい大切なのが、体の内側からサポートする インナーケア。夏の疲れで代謝が乱れがちな秋こそ、バランスのよい食事や十分な睡眠など規則正しい生活で…" at bounding box center [784, 413] width 752 height 104
drag, startPoint x: 650, startPoint y: 367, endPoint x: 909, endPoint y: 379, distance: 259.3
click at [909, 379] on p "スキンケアと同じくらい大切なのが、体の内側からサポートする インナーケア。夏の疲れで代謝が乱れがちな秋こそ、バランスのよい食事や十分な睡眠など規則正しい生活で…" at bounding box center [784, 413] width 752 height 104
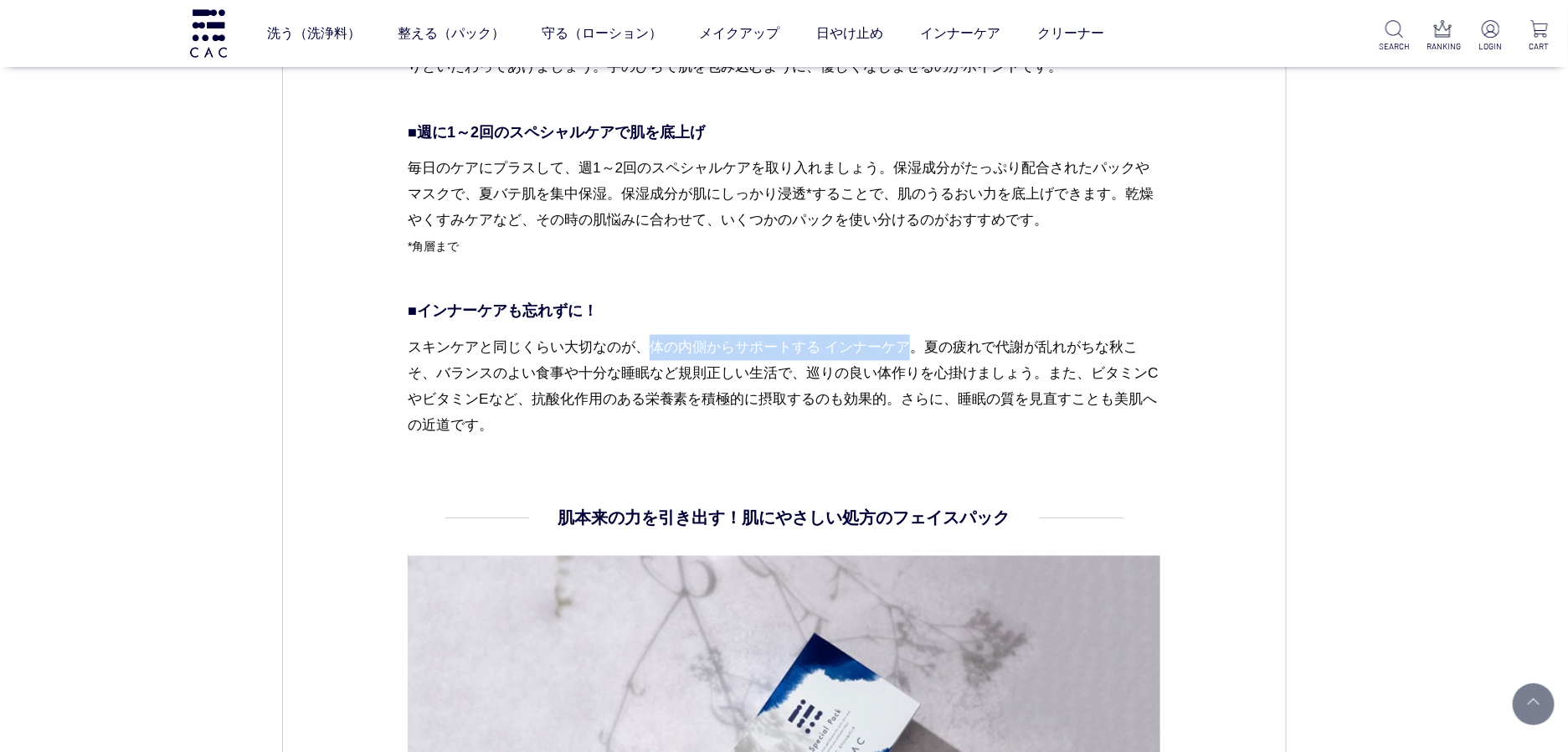
scroll to position [4419, 0]
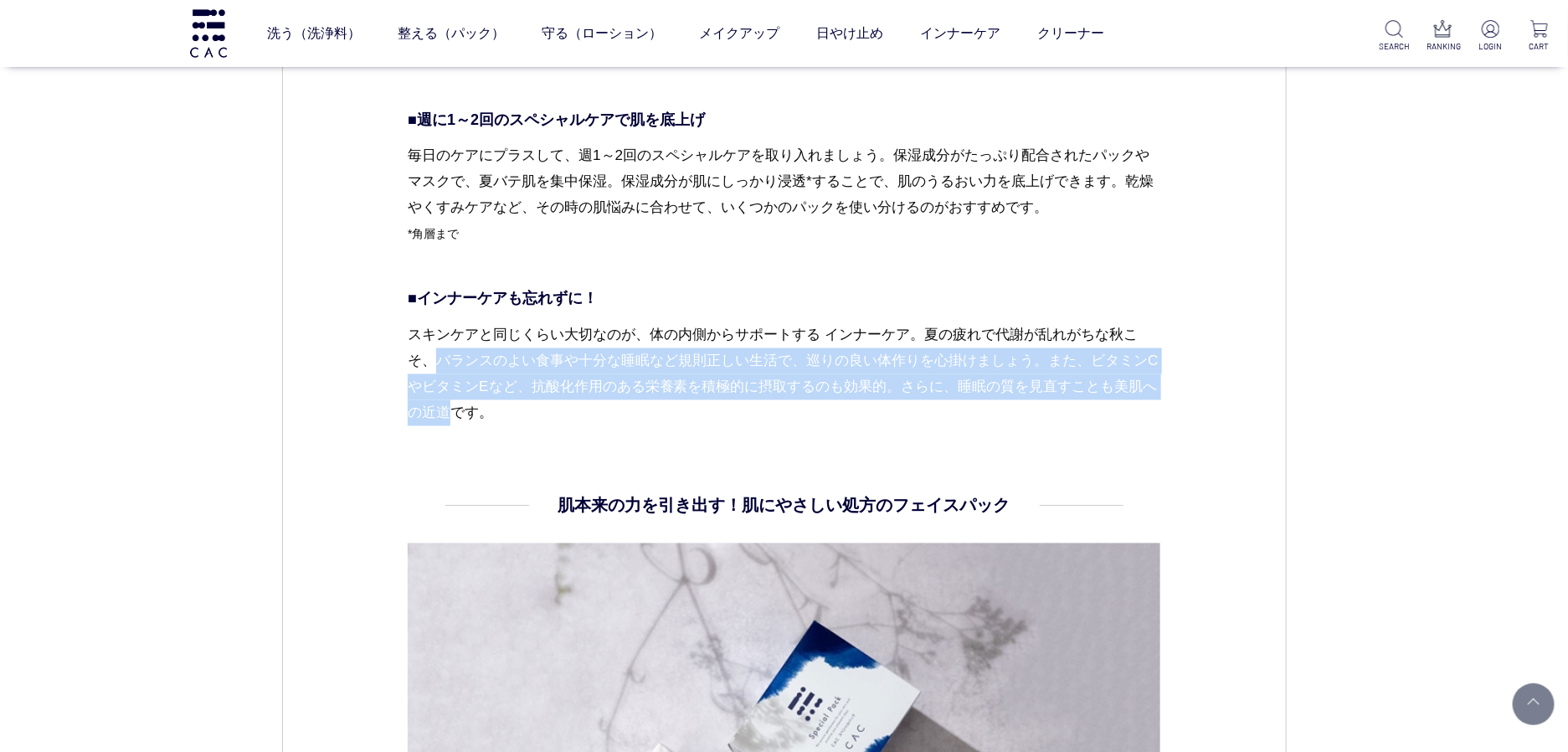
drag, startPoint x: 441, startPoint y: 359, endPoint x: 467, endPoint y: 417, distance: 63.6
click at [467, 417] on p "スキンケアと同じくらい大切なのが、体の内側からサポートする インナーケア。夏の疲れで代謝が乱れがちな秋こそ、バランスのよい食事や十分な睡眠など規則正しい生活で…" at bounding box center [784, 374] width 752 height 104
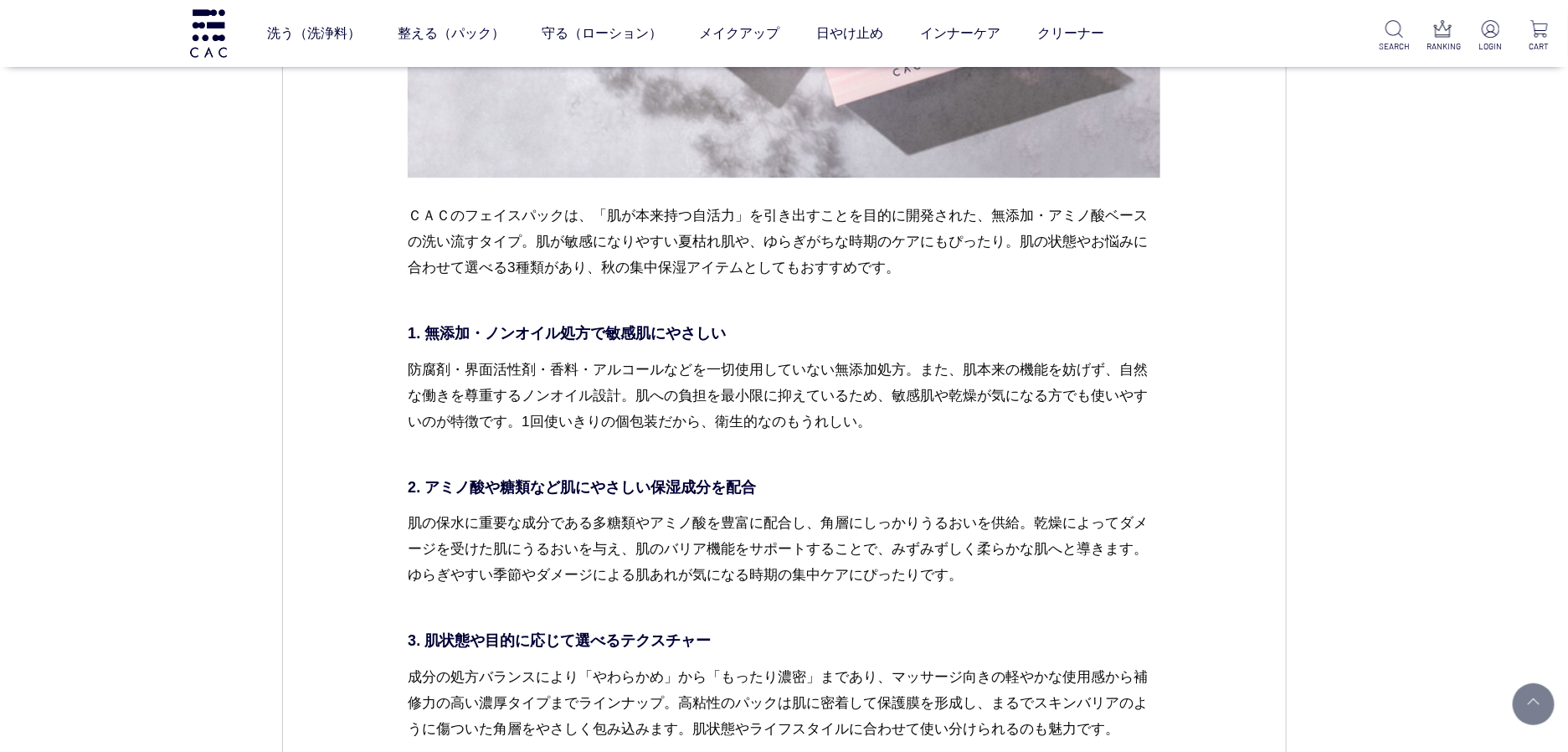
scroll to position [5318, 0]
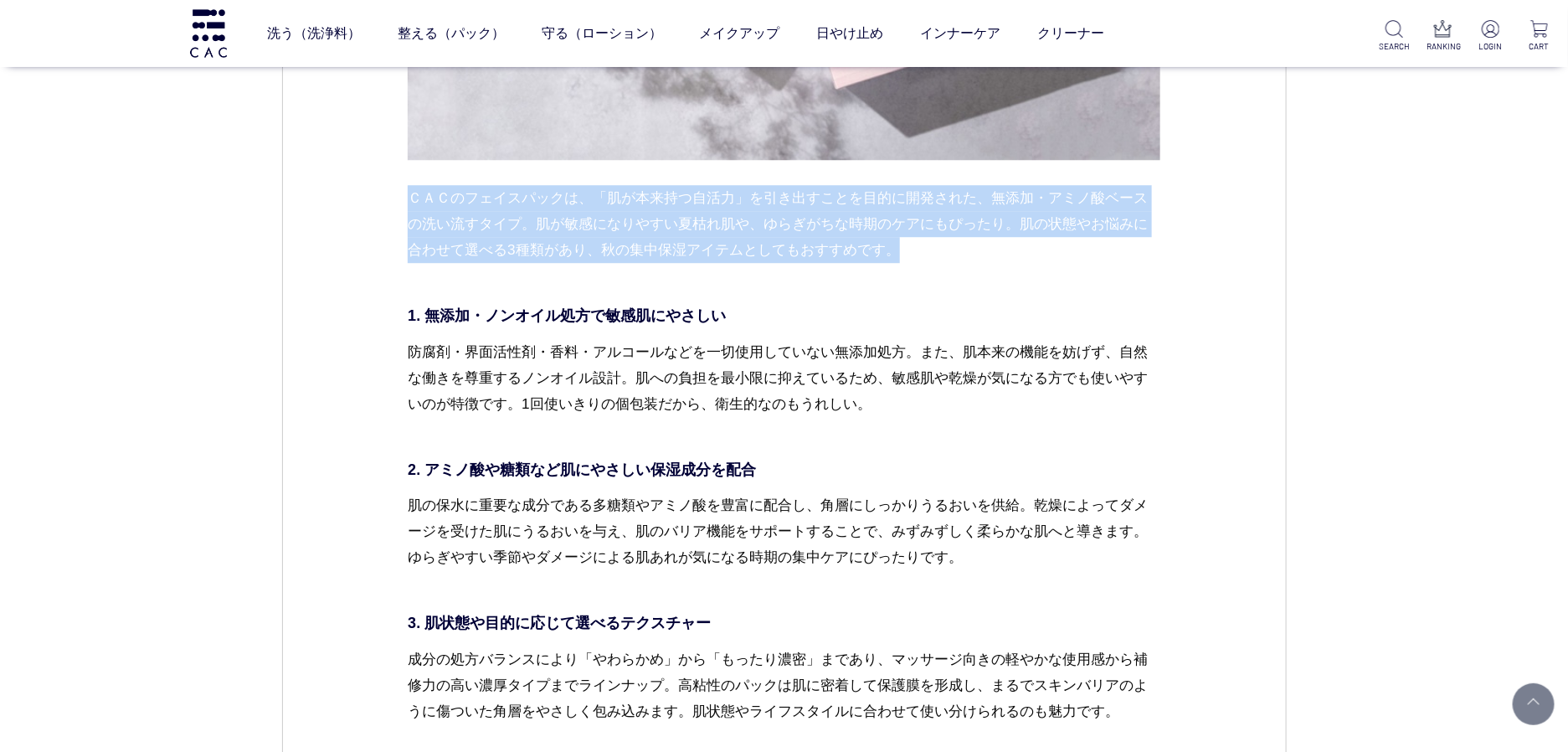
drag, startPoint x: 409, startPoint y: 200, endPoint x: 1057, endPoint y: 244, distance: 649.5
click at [1057, 244] on p "ＣＡＣのフェイスパックは、「肌が本来持つ自活力」を引き出すことを目的に開発された、無添加・アミノ酸ベースの洗い流すタイプ。肌が敏感になりやすい夏枯れ肌や、ゆら…" at bounding box center [784, 237] width 752 height 105
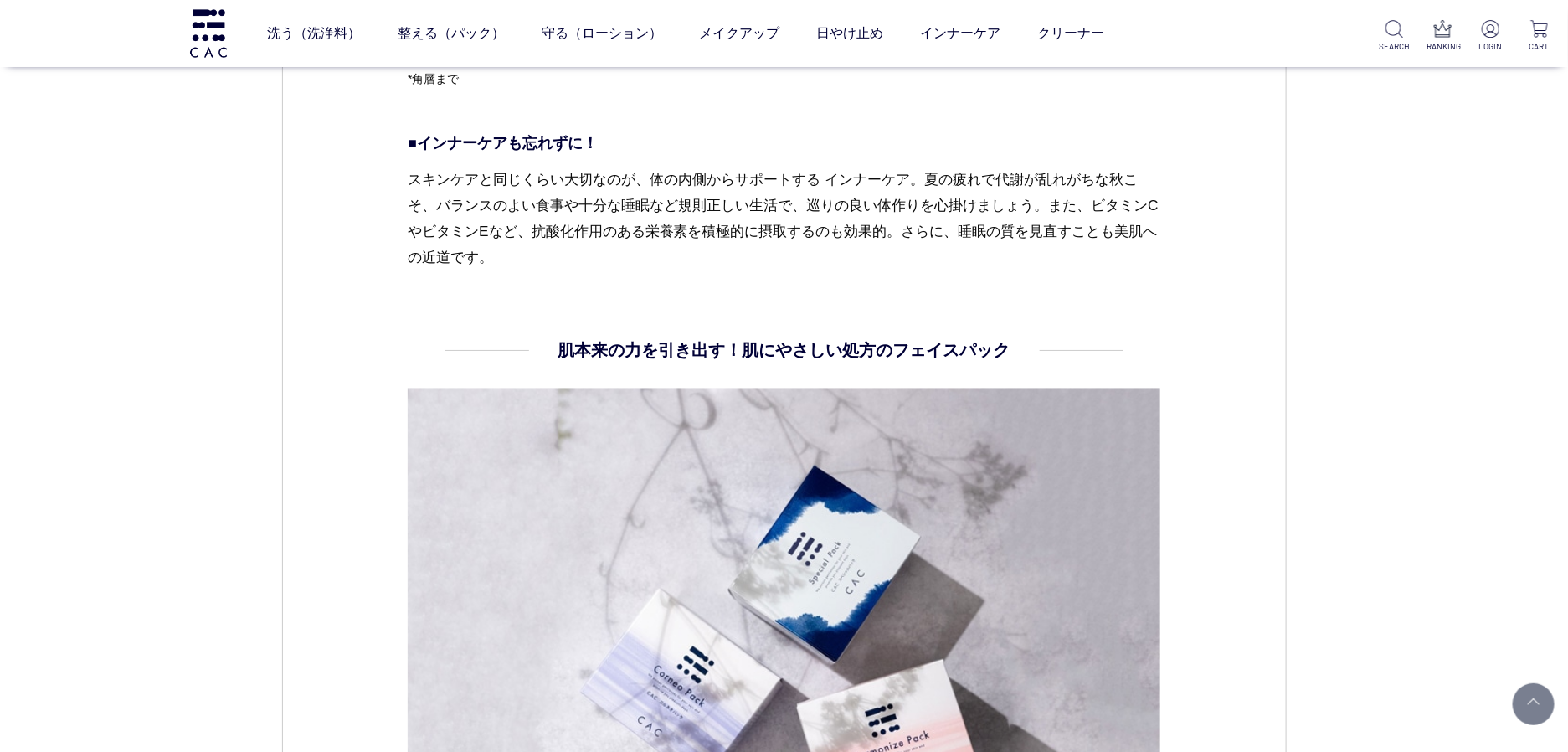
scroll to position [4573, 0]
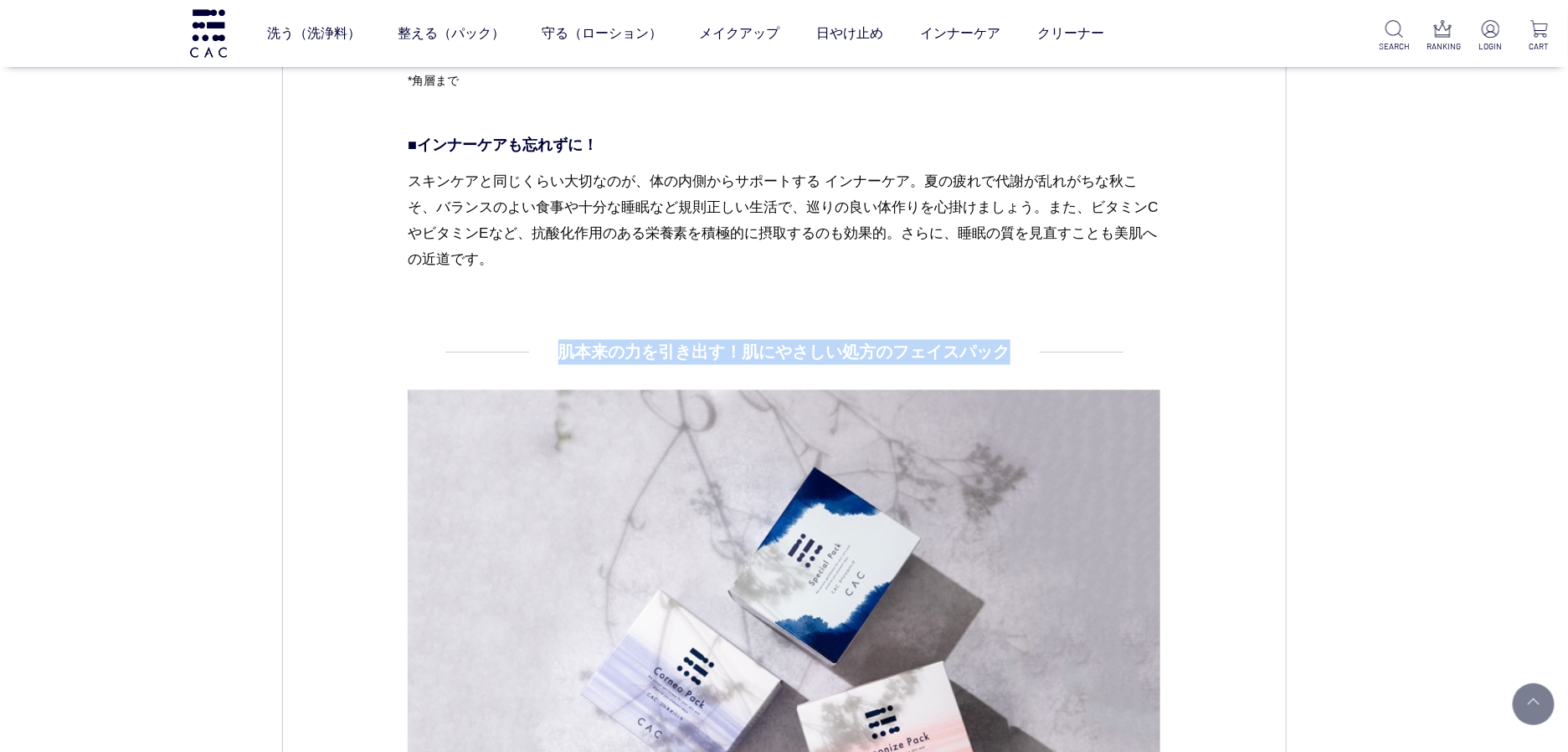
drag, startPoint x: 564, startPoint y: 349, endPoint x: 1007, endPoint y: 356, distance: 443.1
click at [1007, 356] on h2 "肌本来の力を引き出す！肌にやさしい処方のフェイスパック" at bounding box center [784, 352] width 452 height 25
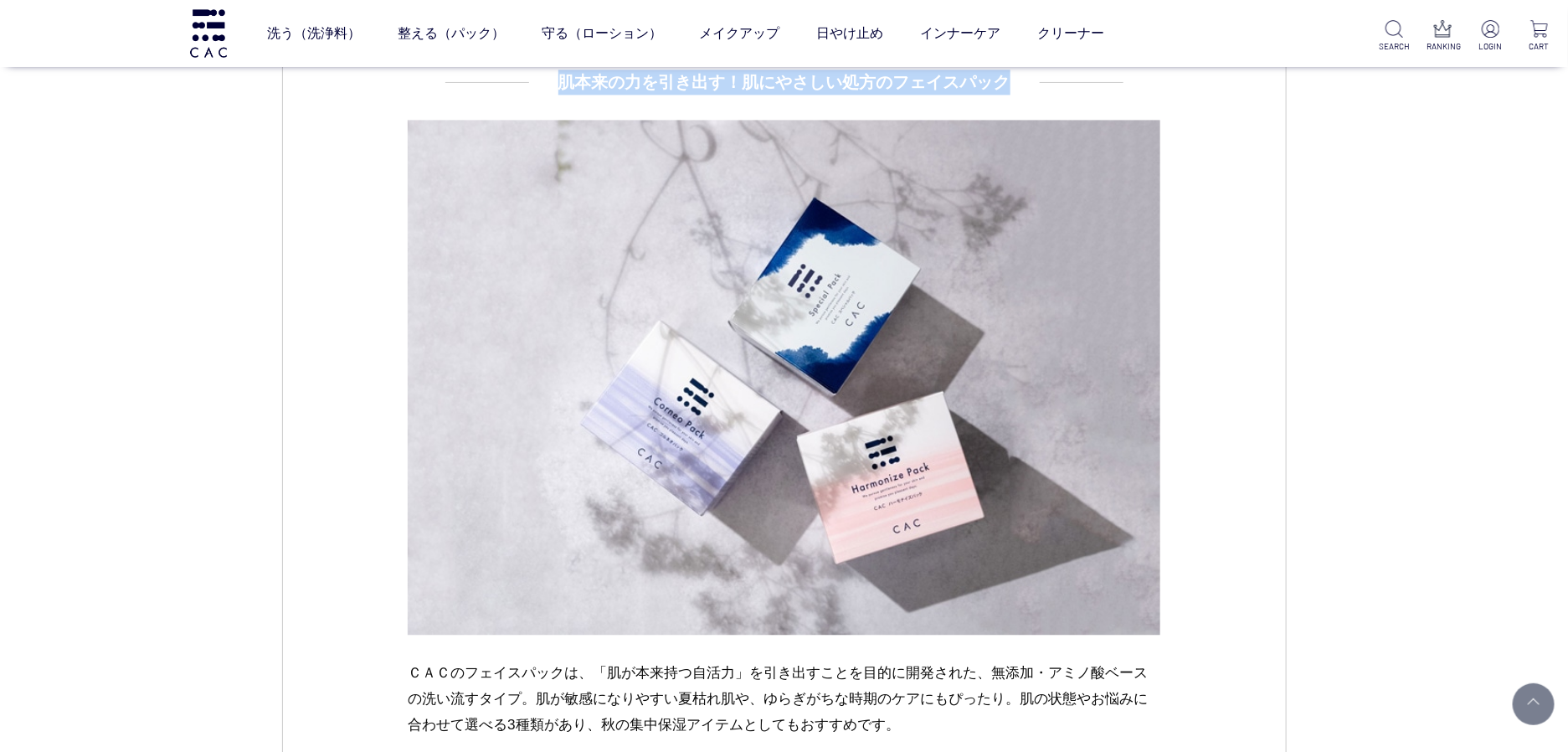
scroll to position [5074, 0]
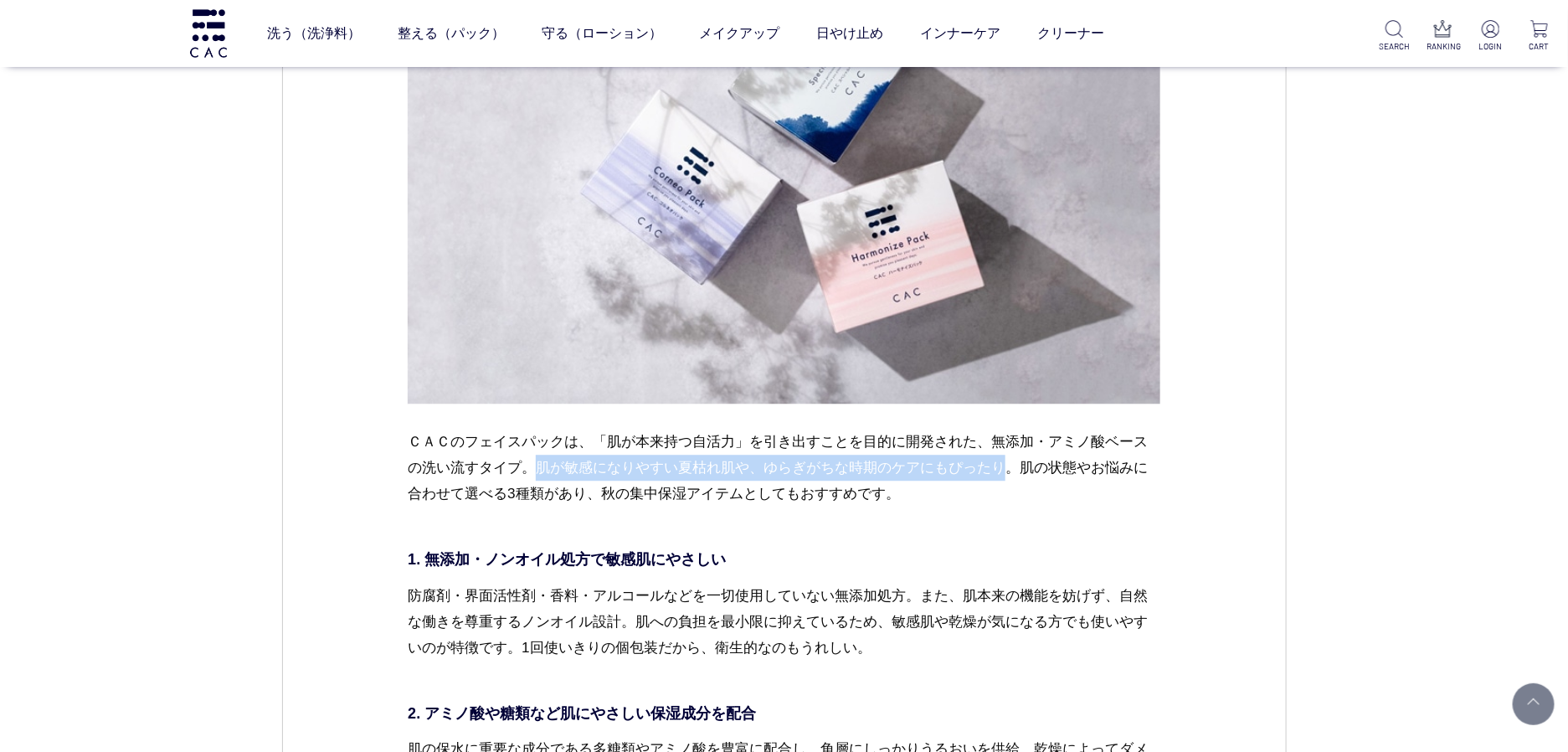
drag, startPoint x: 530, startPoint y: 473, endPoint x: 1007, endPoint y: 481, distance: 477.1
click at [1007, 481] on p "ＣＡＣのフェイスパックは、「肌が本来持つ自活力」を引き出すことを目的に開発された、無添加・アミノ酸ベースの洗い流すタイプ。肌が敏感になりやすい夏枯れ肌や、ゆら…" at bounding box center [784, 481] width 752 height 105
